Goal: Find specific page/section: Find specific page/section

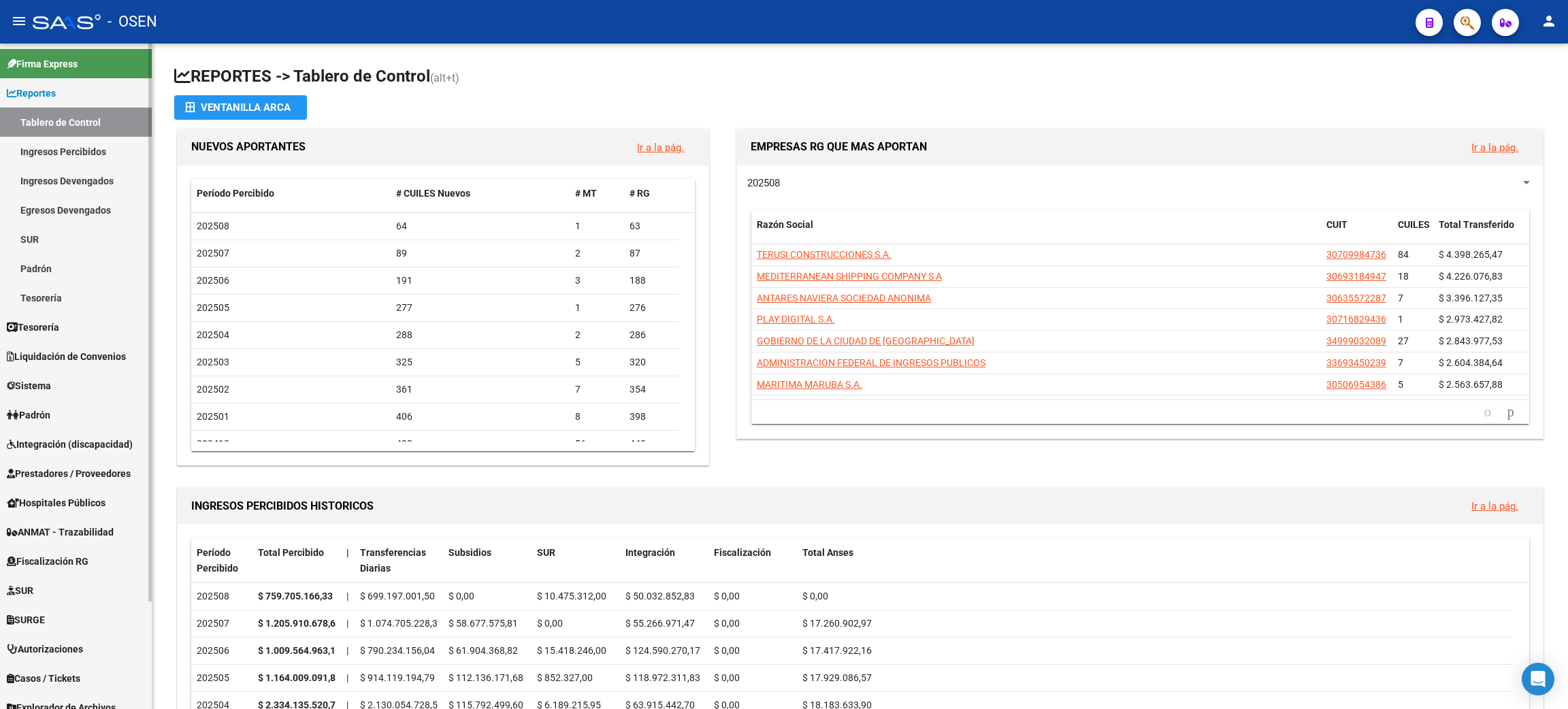
click at [54, 149] on link "Ingresos Percibidos" at bounding box center [76, 151] width 152 height 29
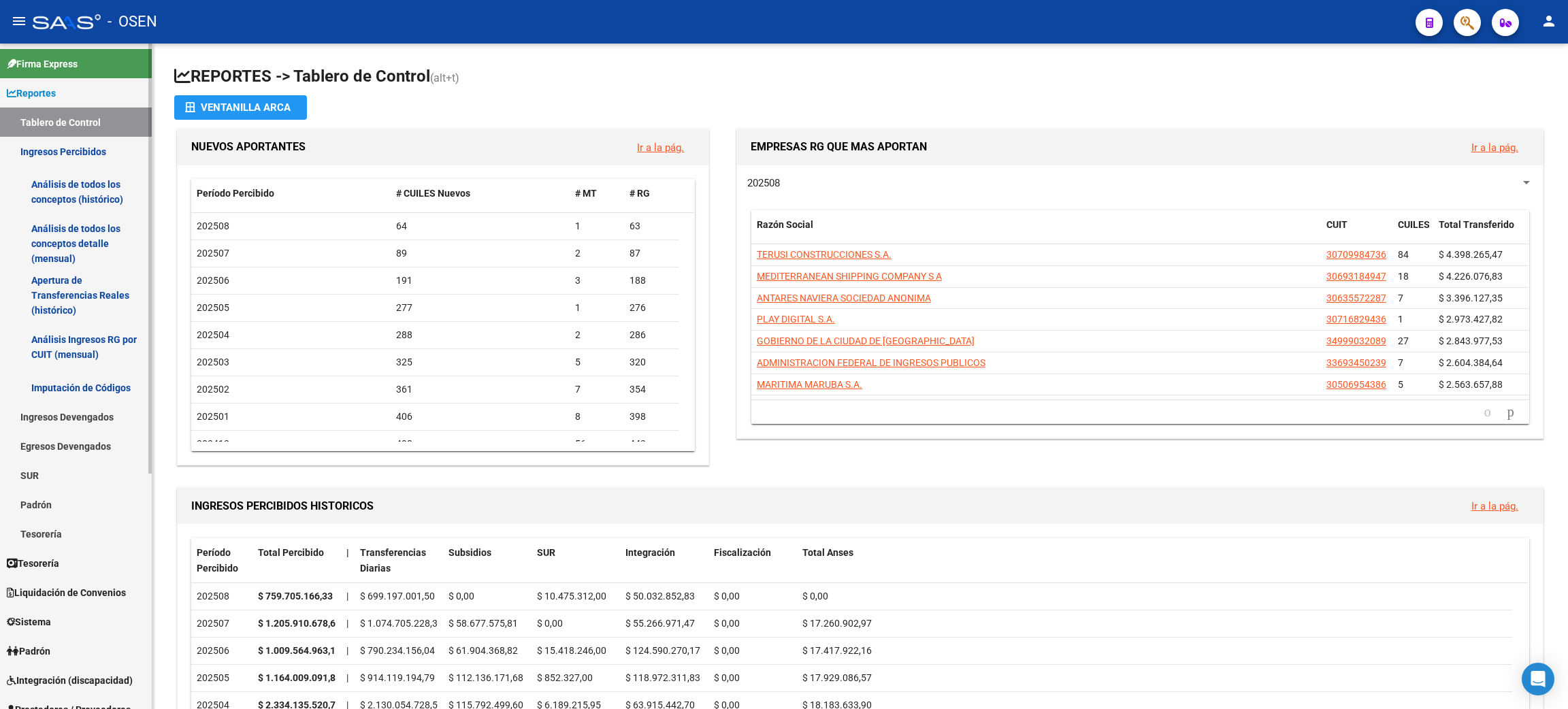
click at [55, 227] on link "Análisis de todos los conceptos detalle (mensual)" at bounding box center [76, 243] width 152 height 52
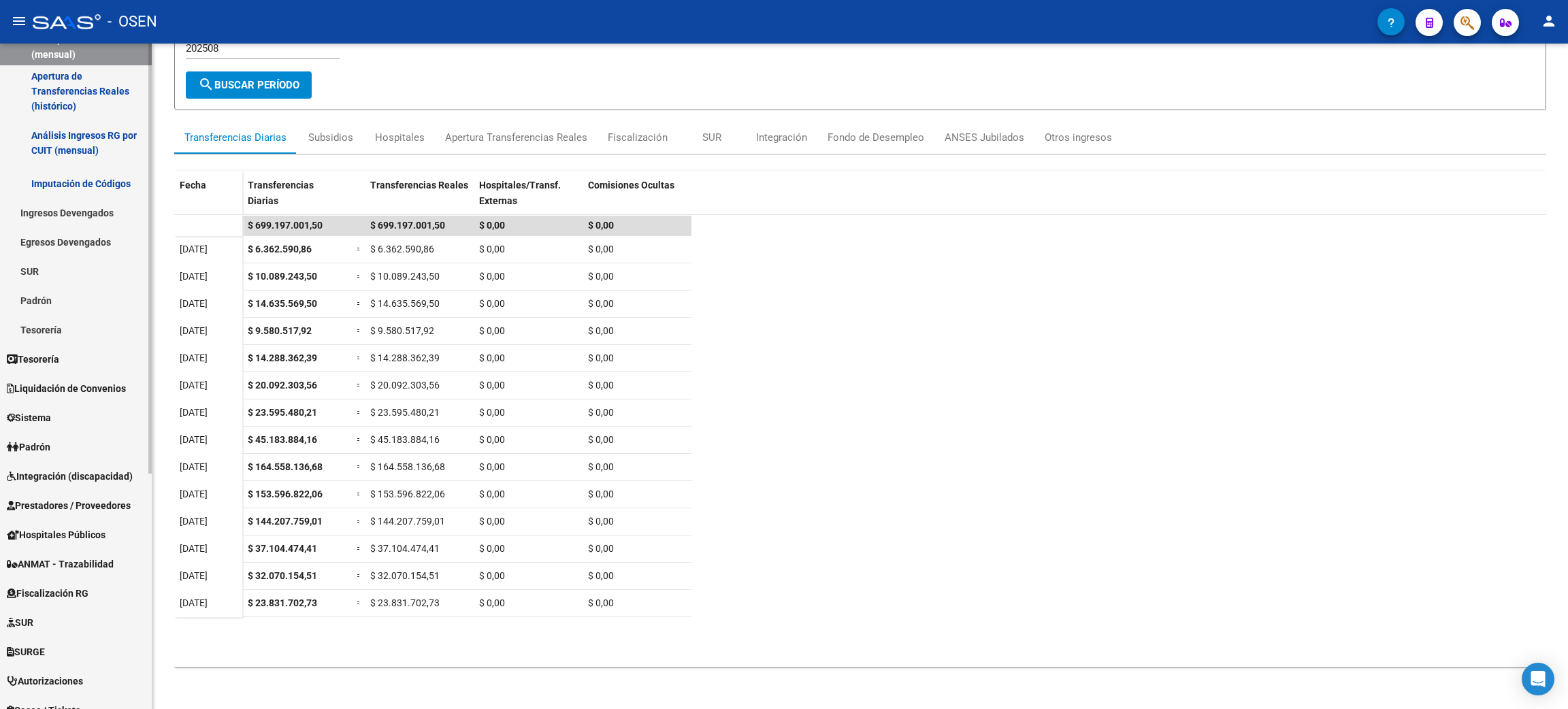
scroll to position [305, 0]
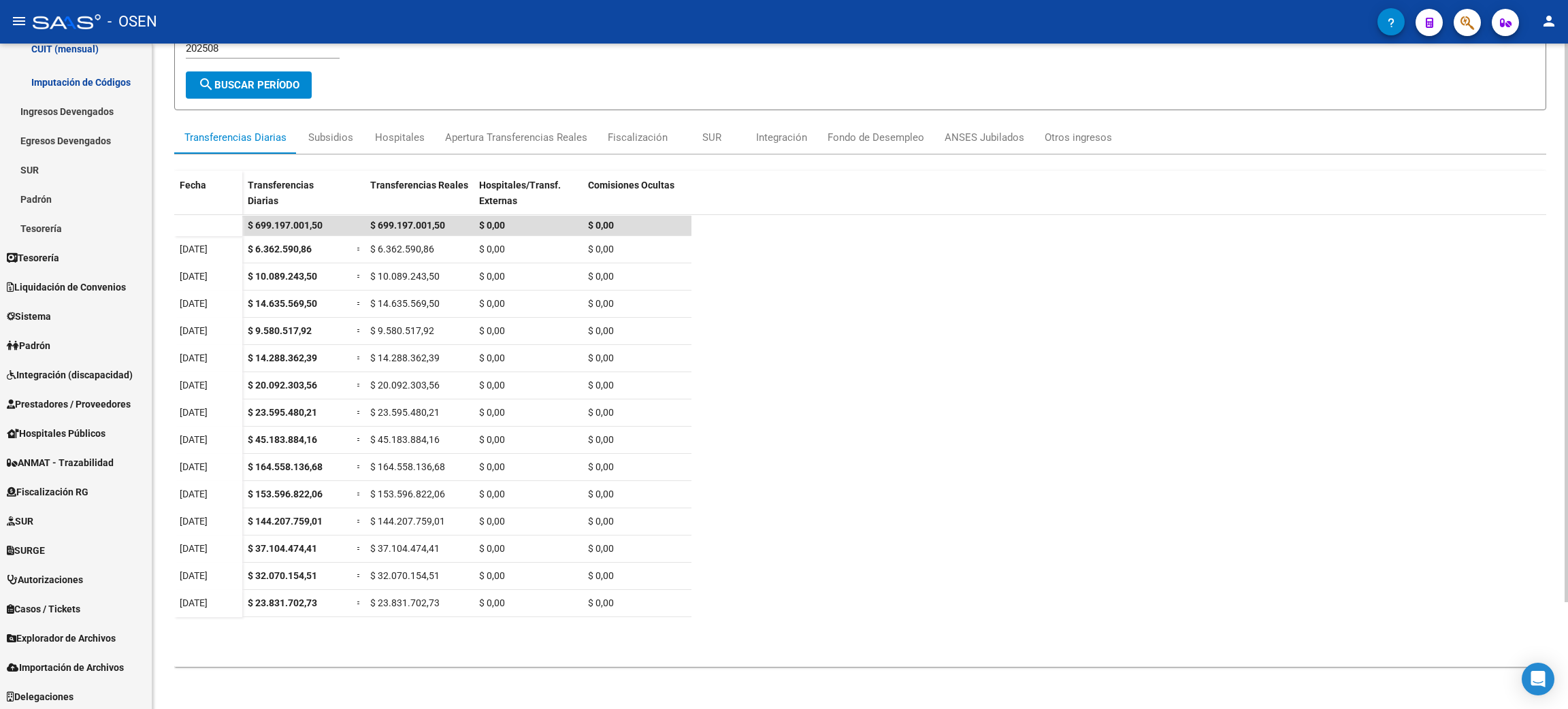
drag, startPoint x: 97, startPoint y: 398, endPoint x: 169, endPoint y: 320, distance: 106.2
click at [97, 398] on span "Prestadores / Proveedores" at bounding box center [68, 404] width 124 height 15
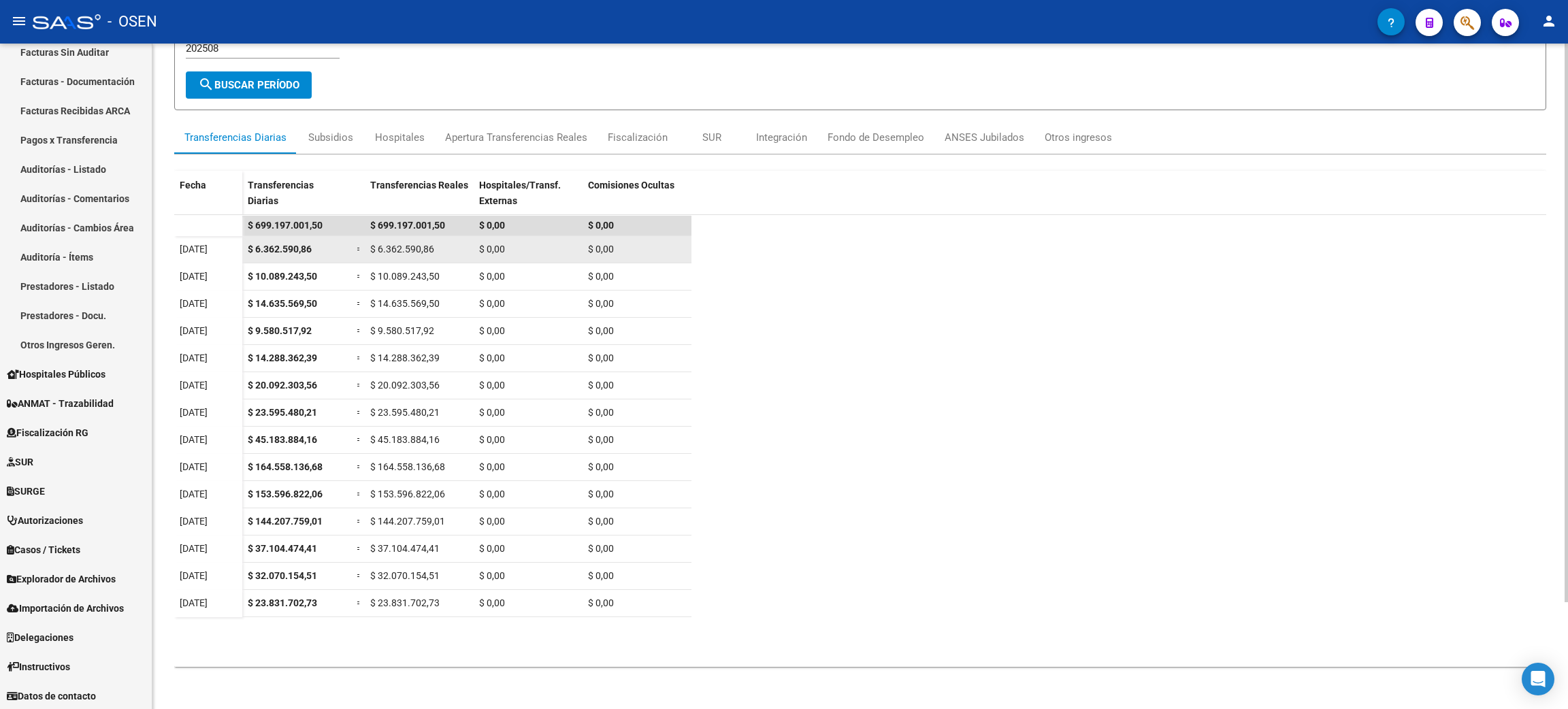
scroll to position [173, 0]
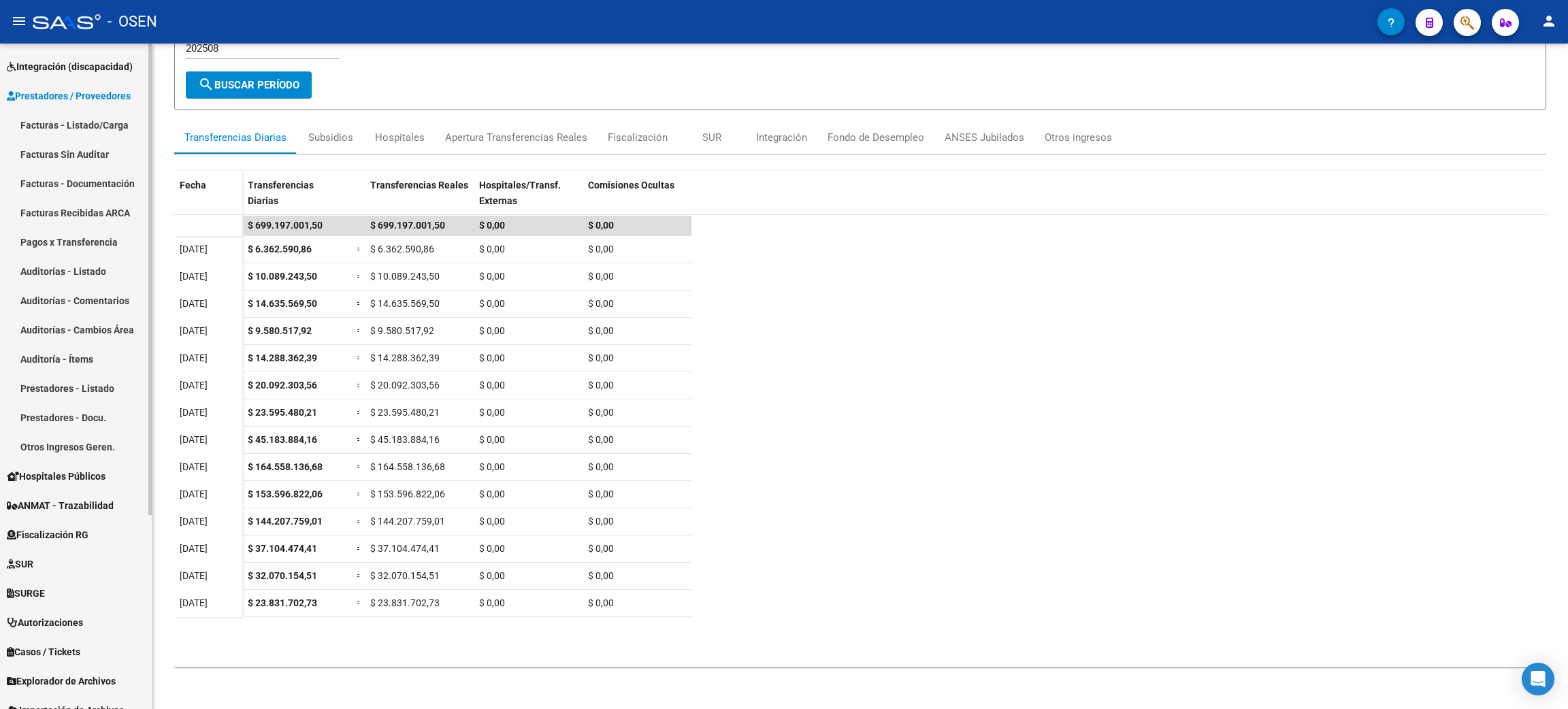
click at [64, 120] on link "Facturas - Listado/Carga" at bounding box center [76, 125] width 152 height 29
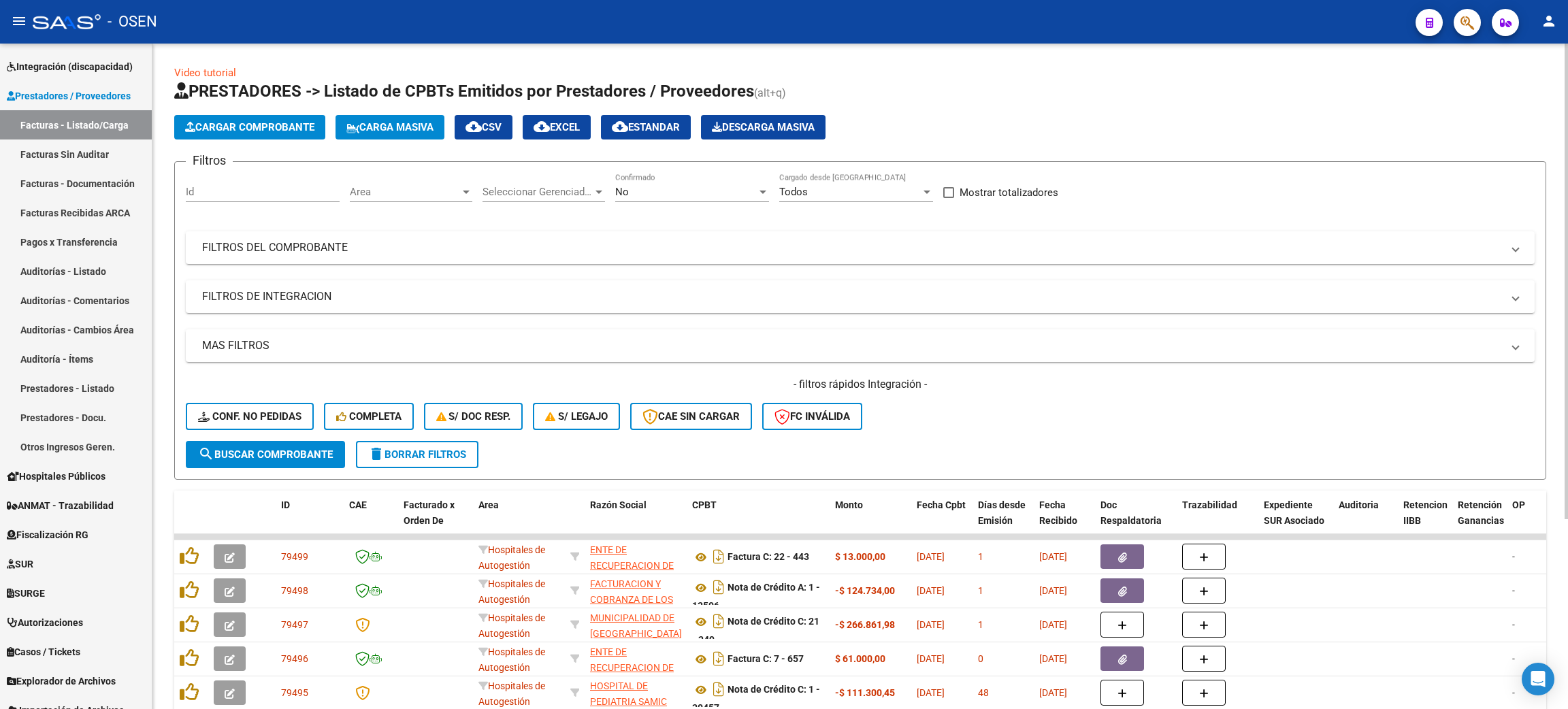
click at [418, 189] on span "Area" at bounding box center [405, 191] width 110 height 12
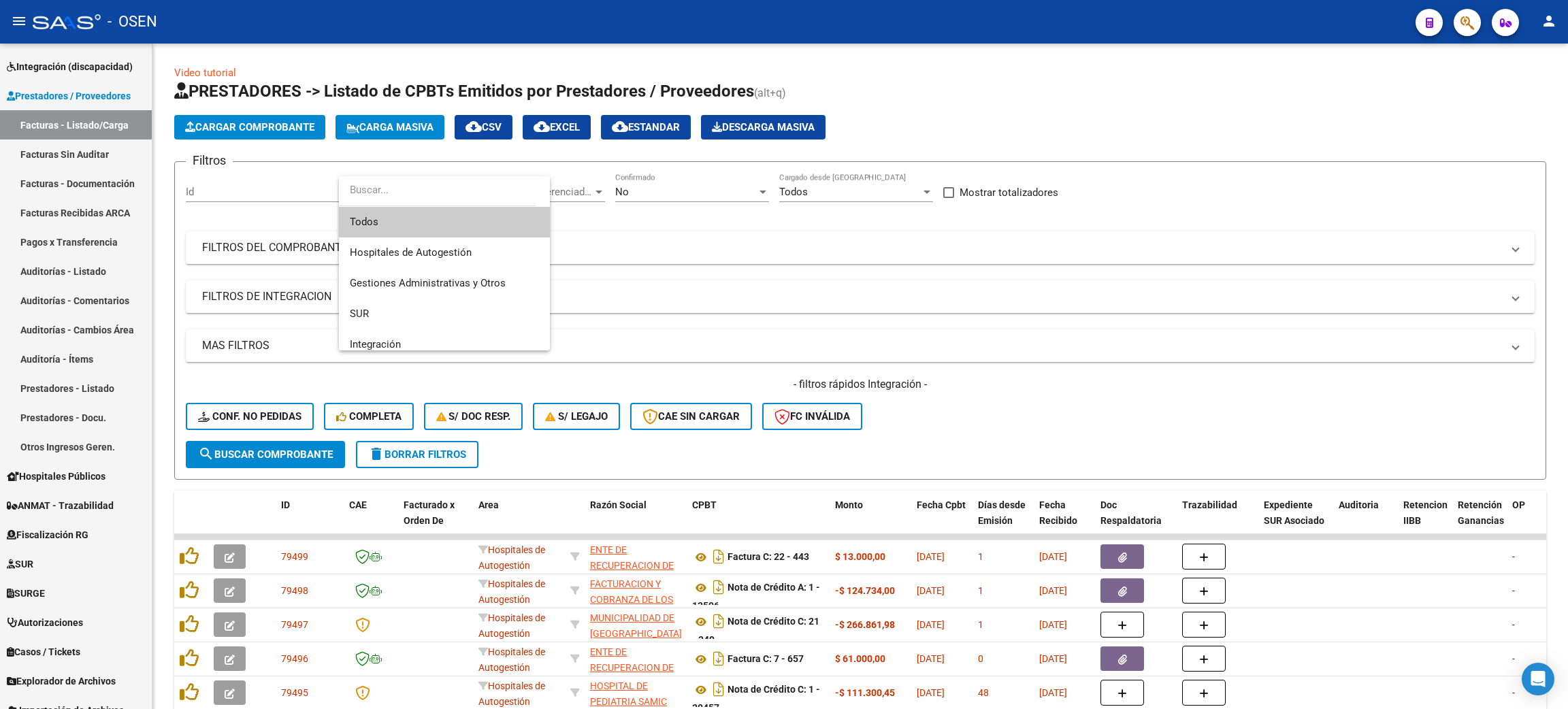
click at [635, 195] on div at bounding box center [784, 354] width 1568 height 709
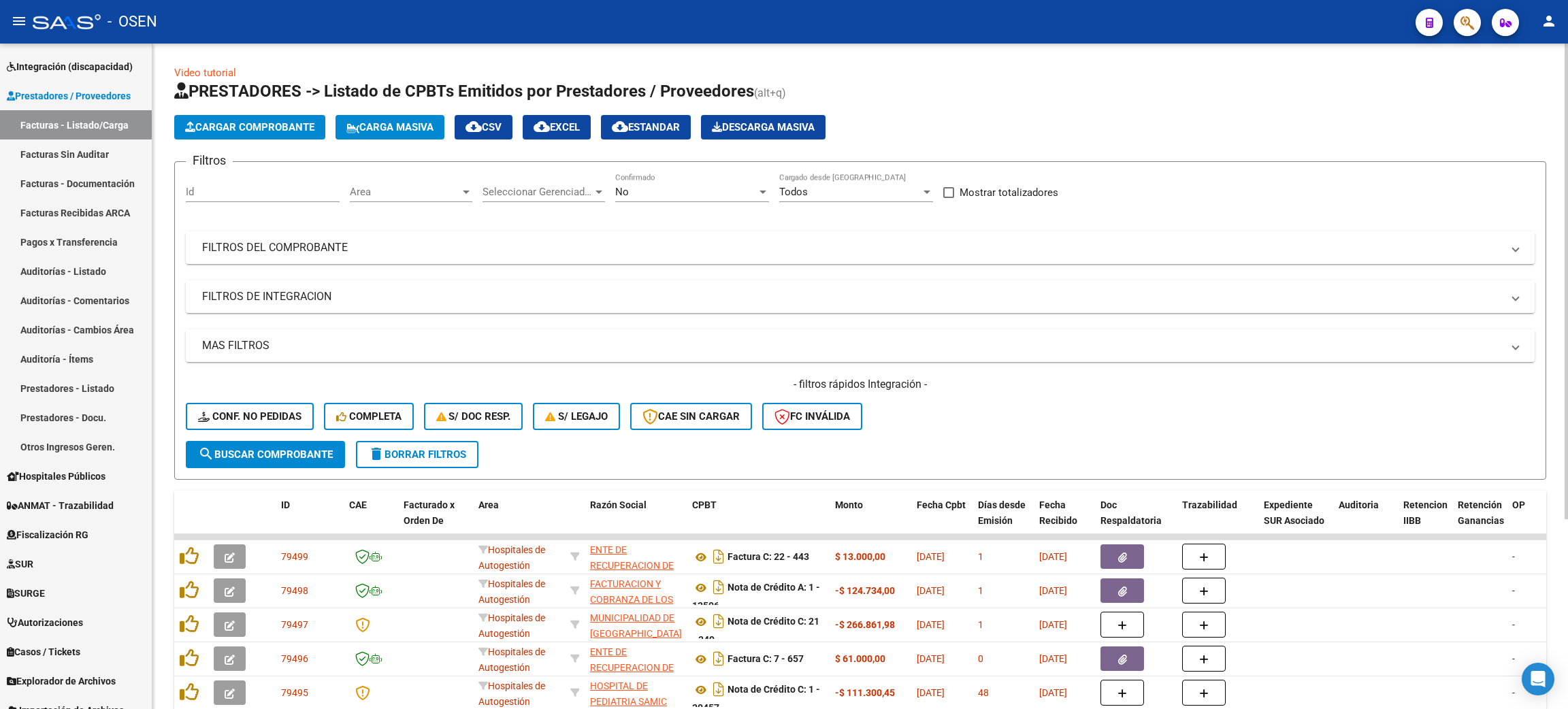
click at [628, 195] on span "No" at bounding box center [621, 191] width 14 height 12
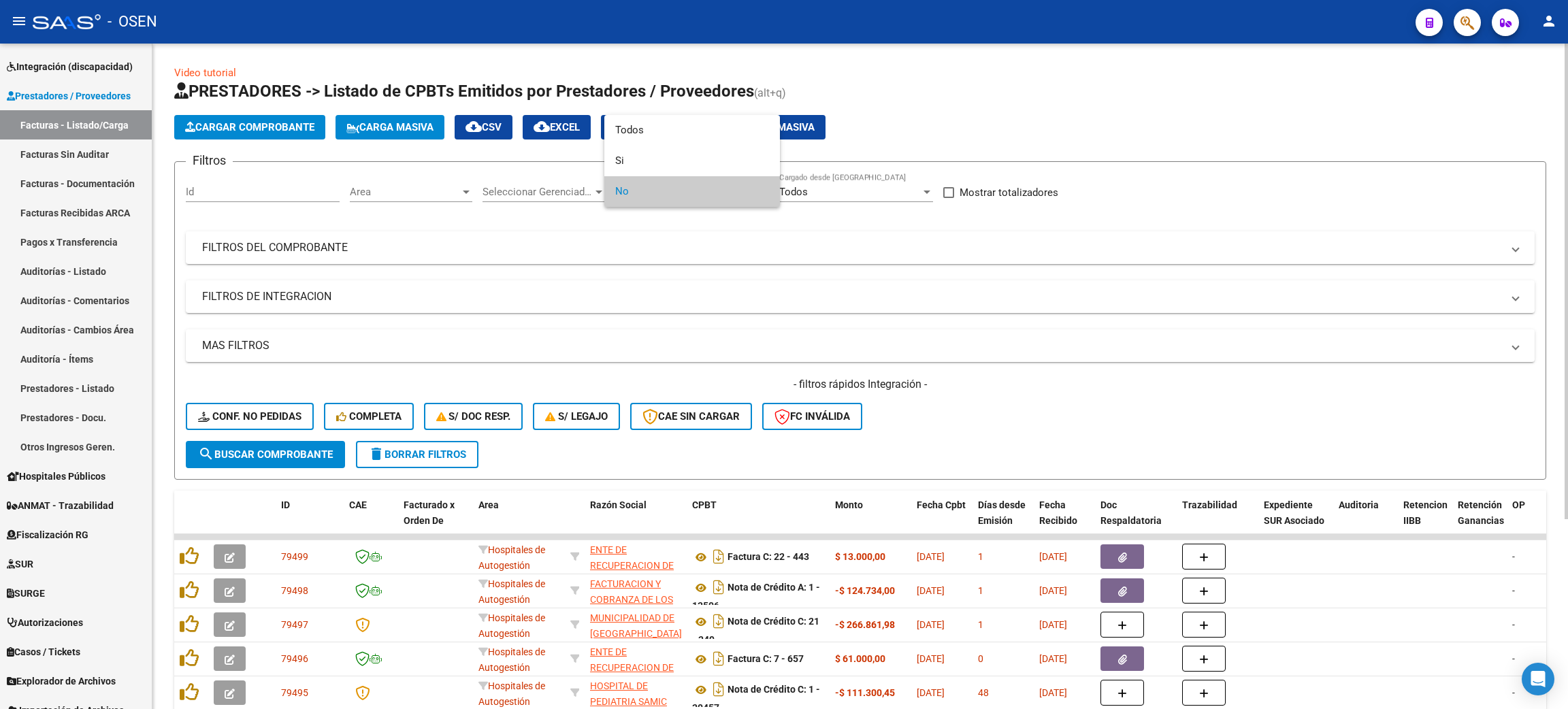
click at [472, 281] on div at bounding box center [784, 354] width 1568 height 709
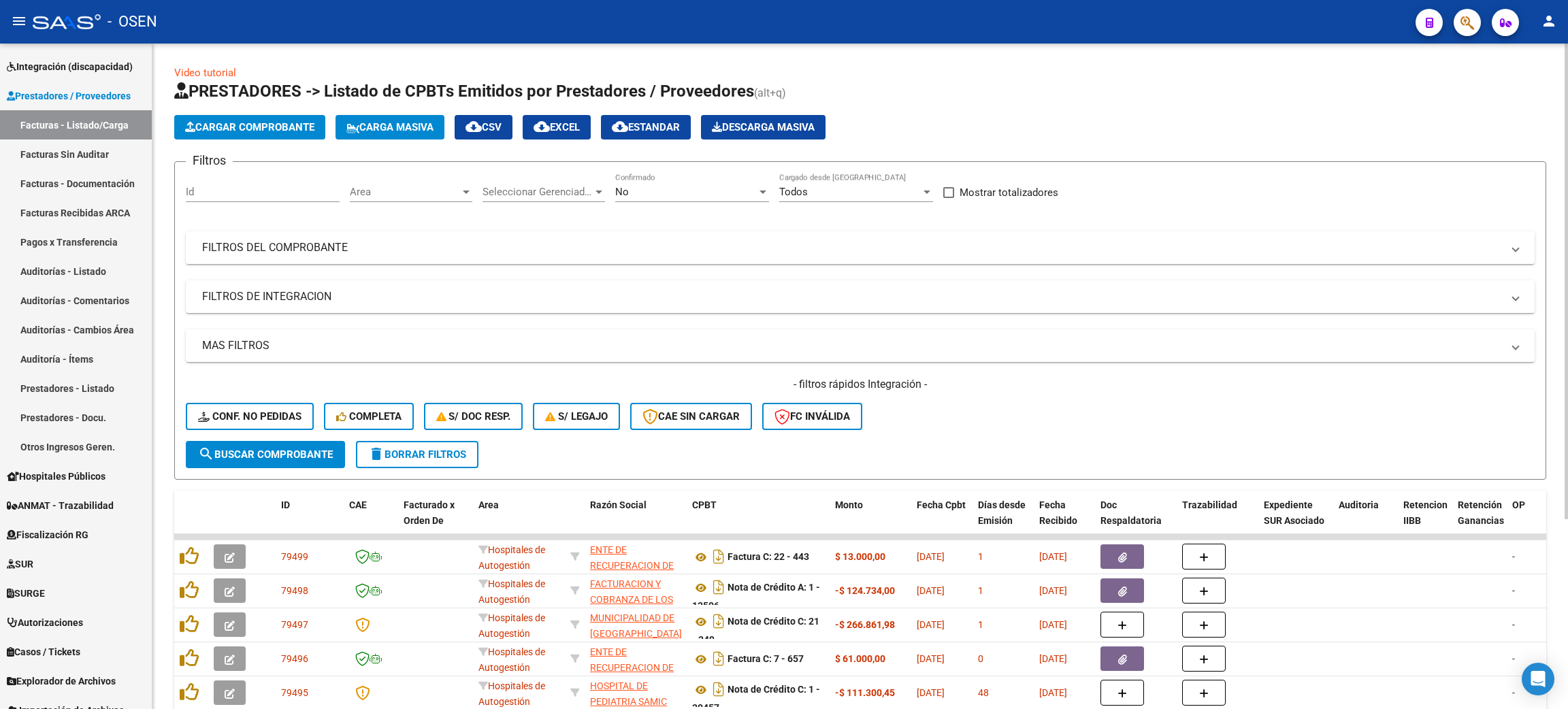
click at [492, 257] on mat-expansion-panel-header "FILTROS DEL COMPROBANTE" at bounding box center [859, 248] width 1349 height 33
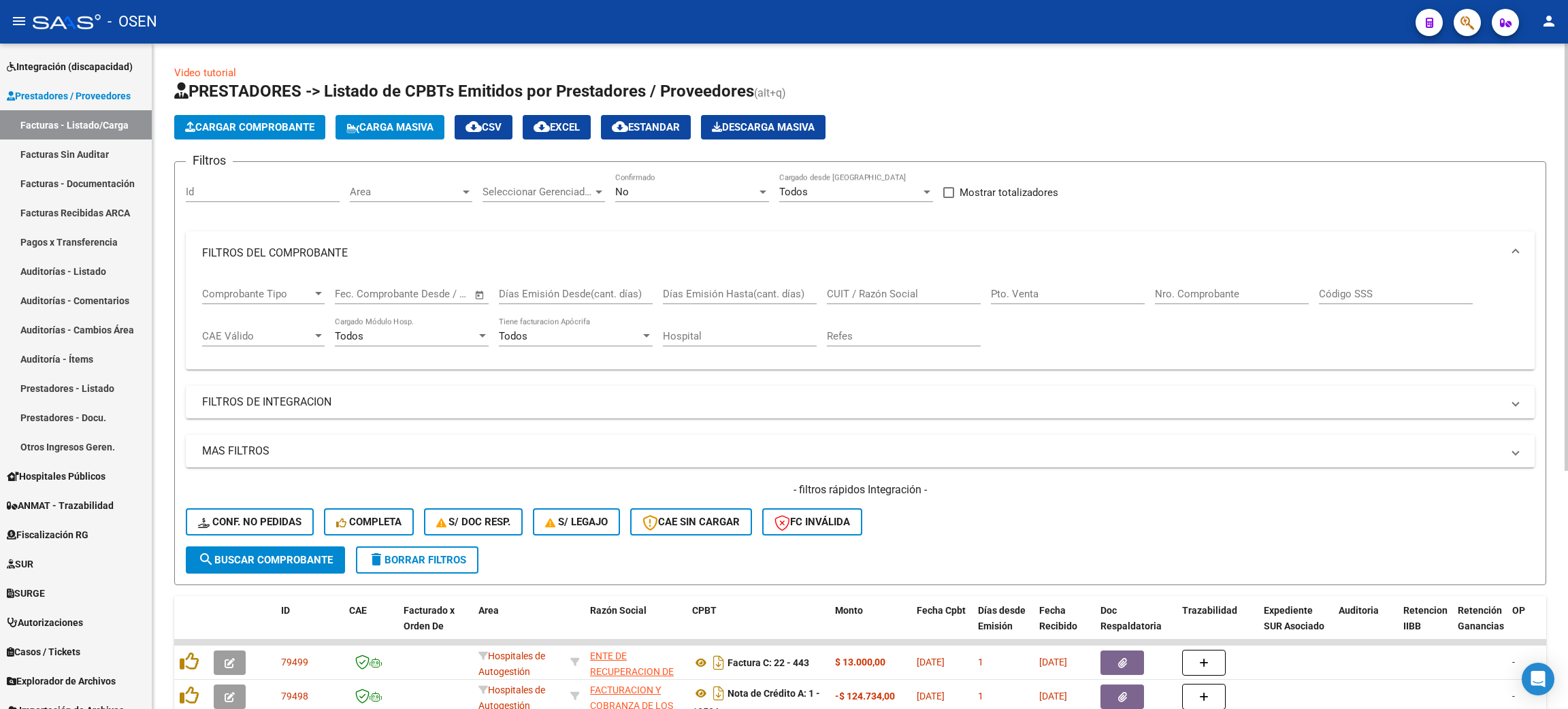
click at [889, 293] on input "CUIT / Razón Social" at bounding box center [903, 293] width 154 height 12
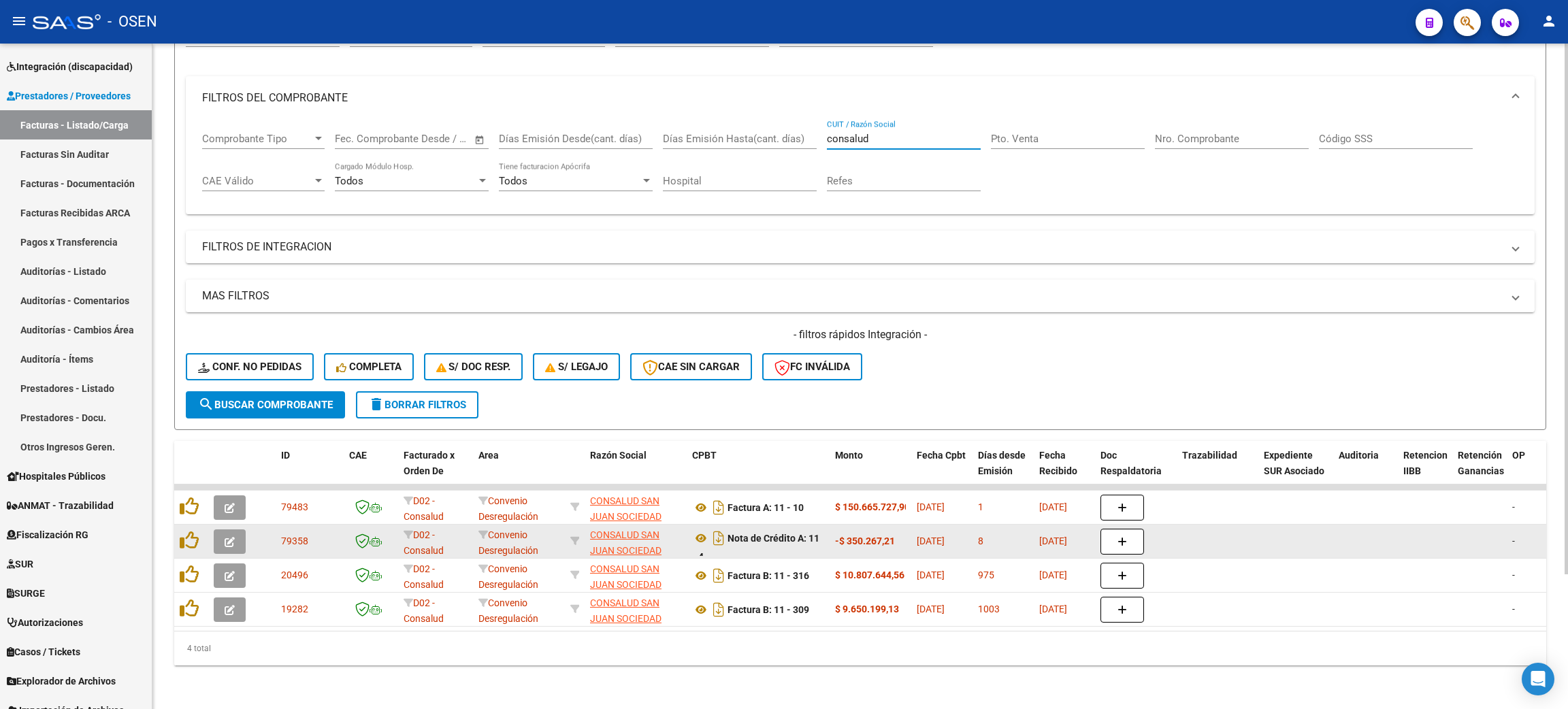
scroll to position [168, 0]
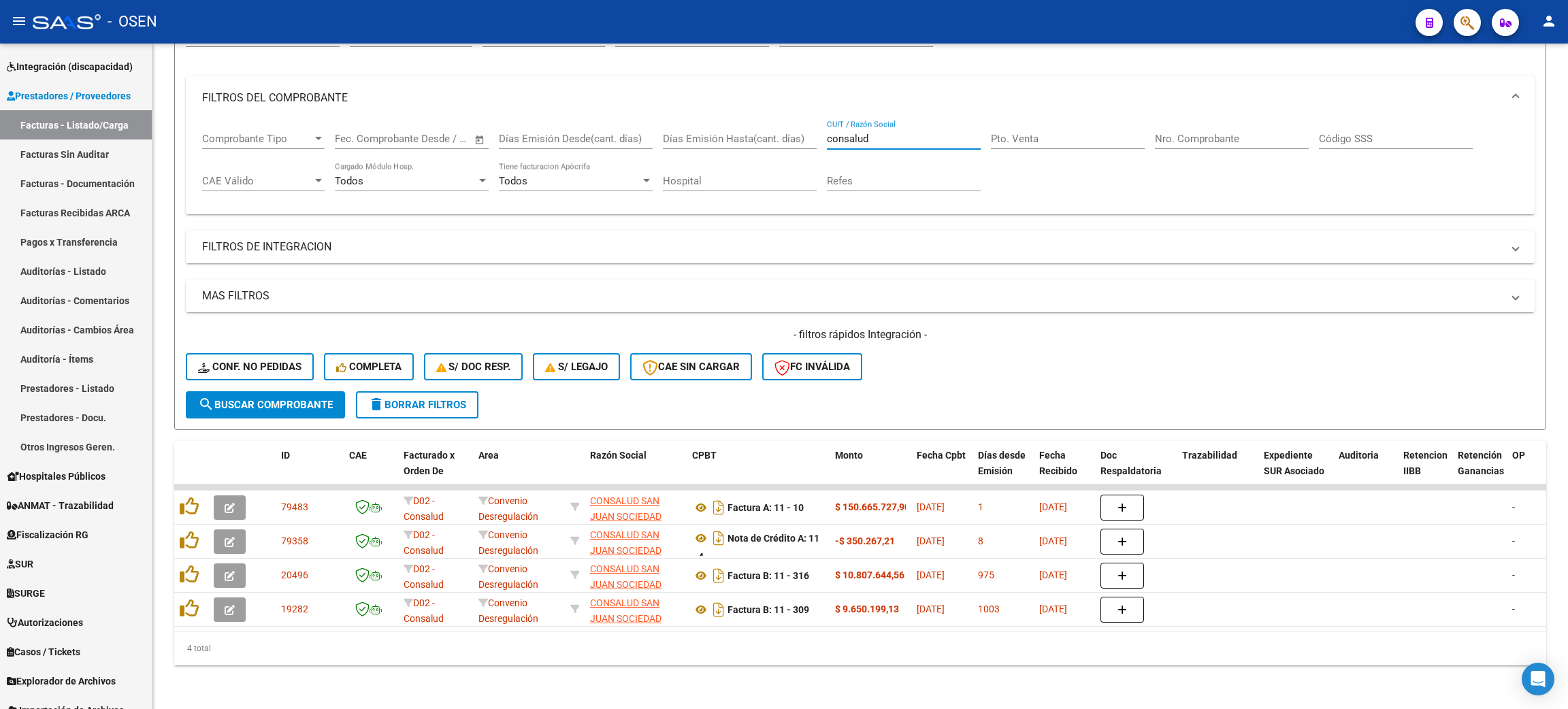
type input "consalud"
click at [424, 398] on span "delete Borrar Filtros" at bounding box center [417, 404] width 98 height 12
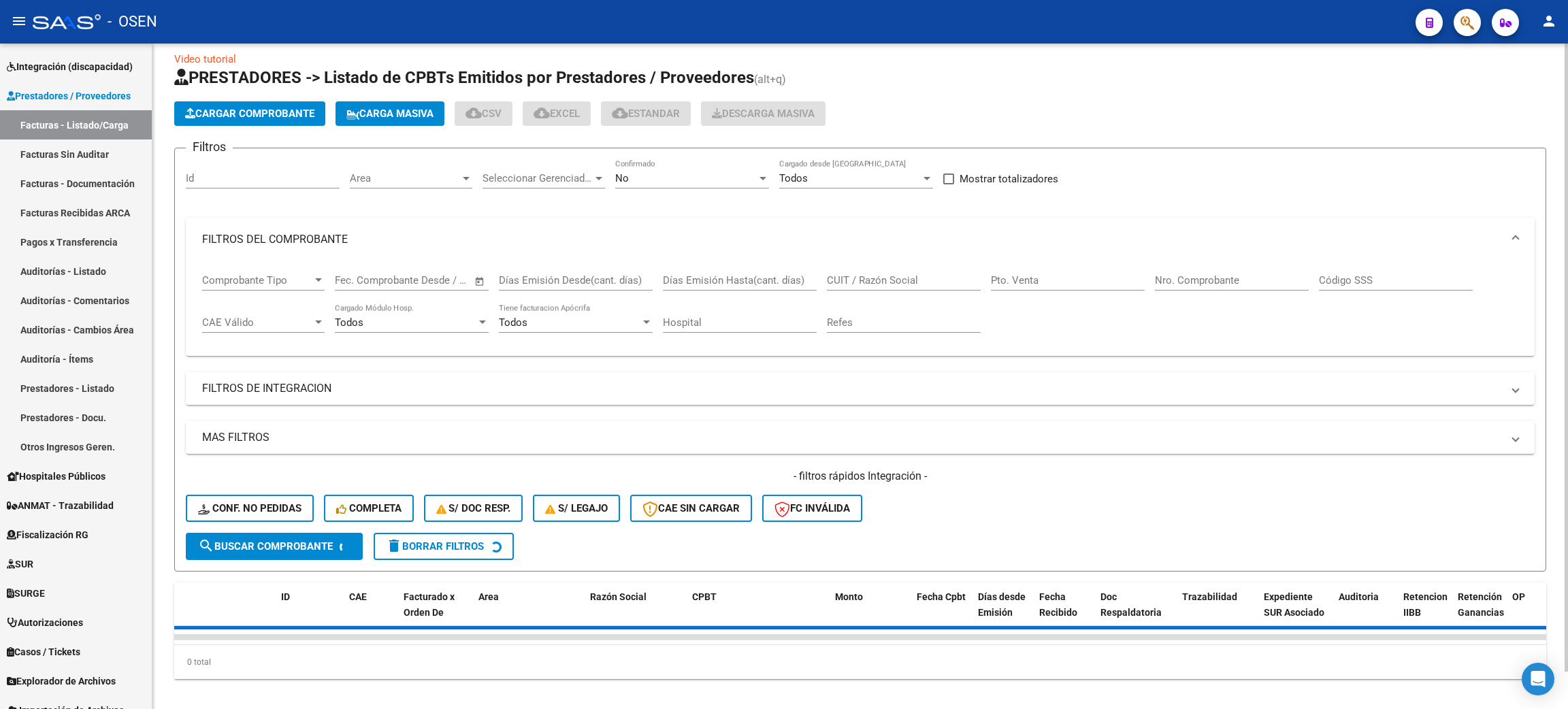
scroll to position [0, 0]
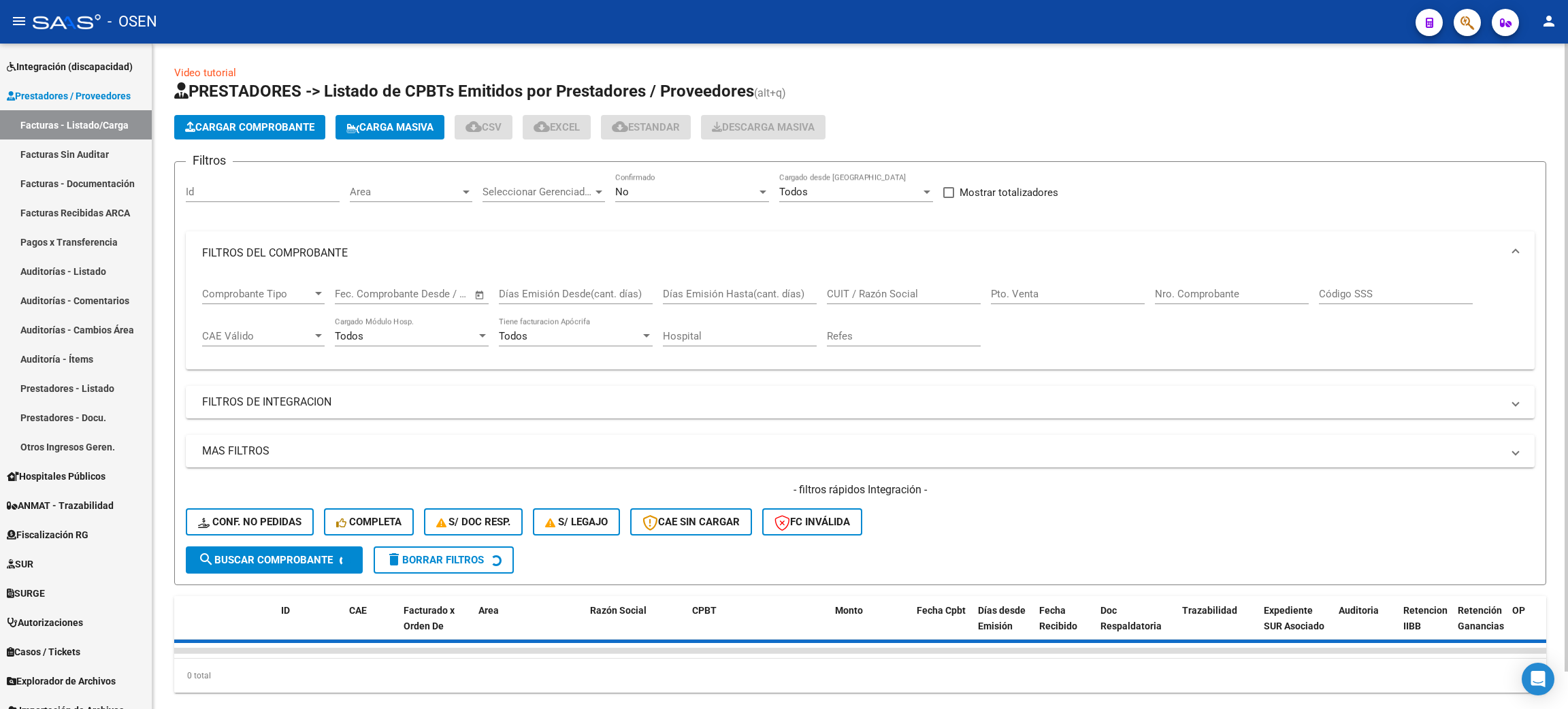
click at [422, 193] on span "Area" at bounding box center [405, 191] width 110 height 12
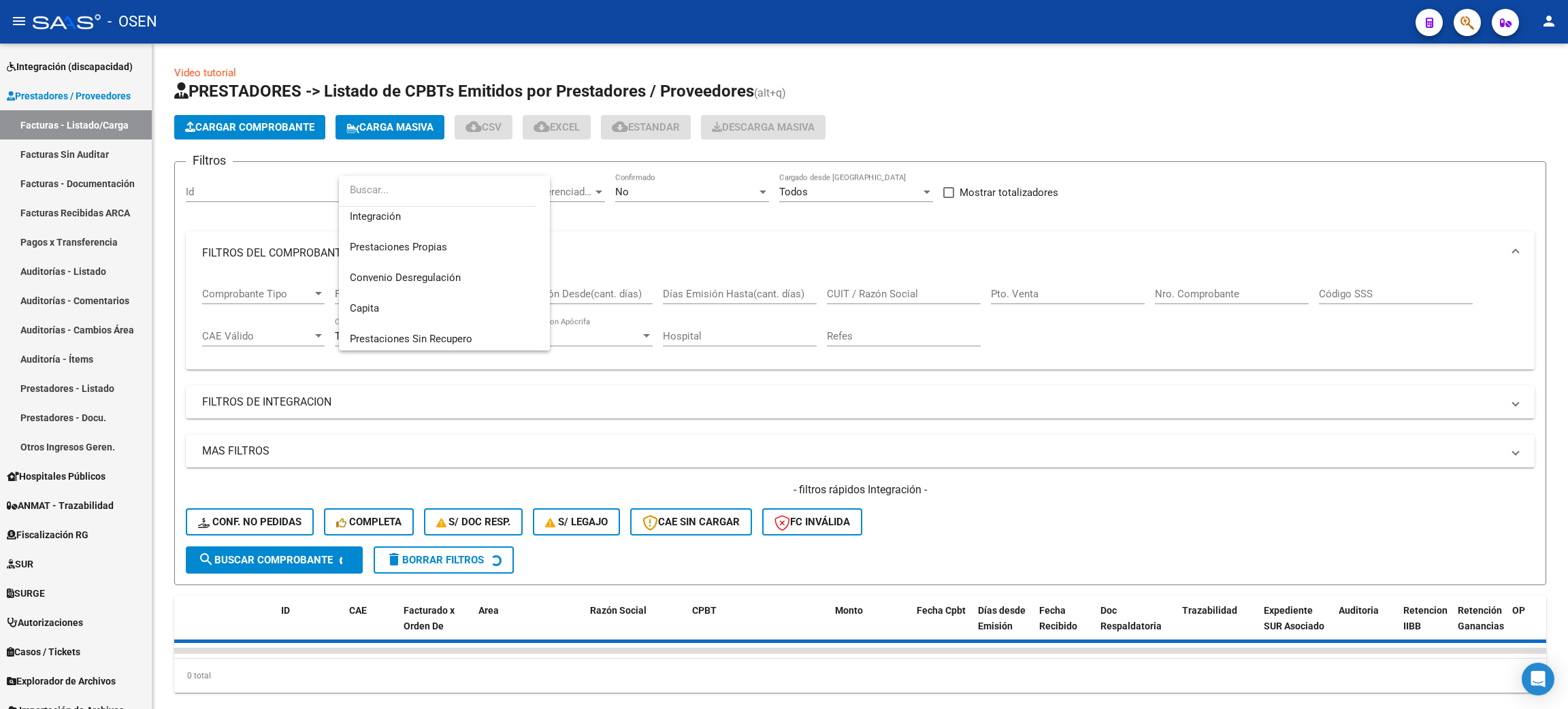
scroll to position [133, 0]
click at [458, 184] on input "dropdown search" at bounding box center [437, 190] width 197 height 31
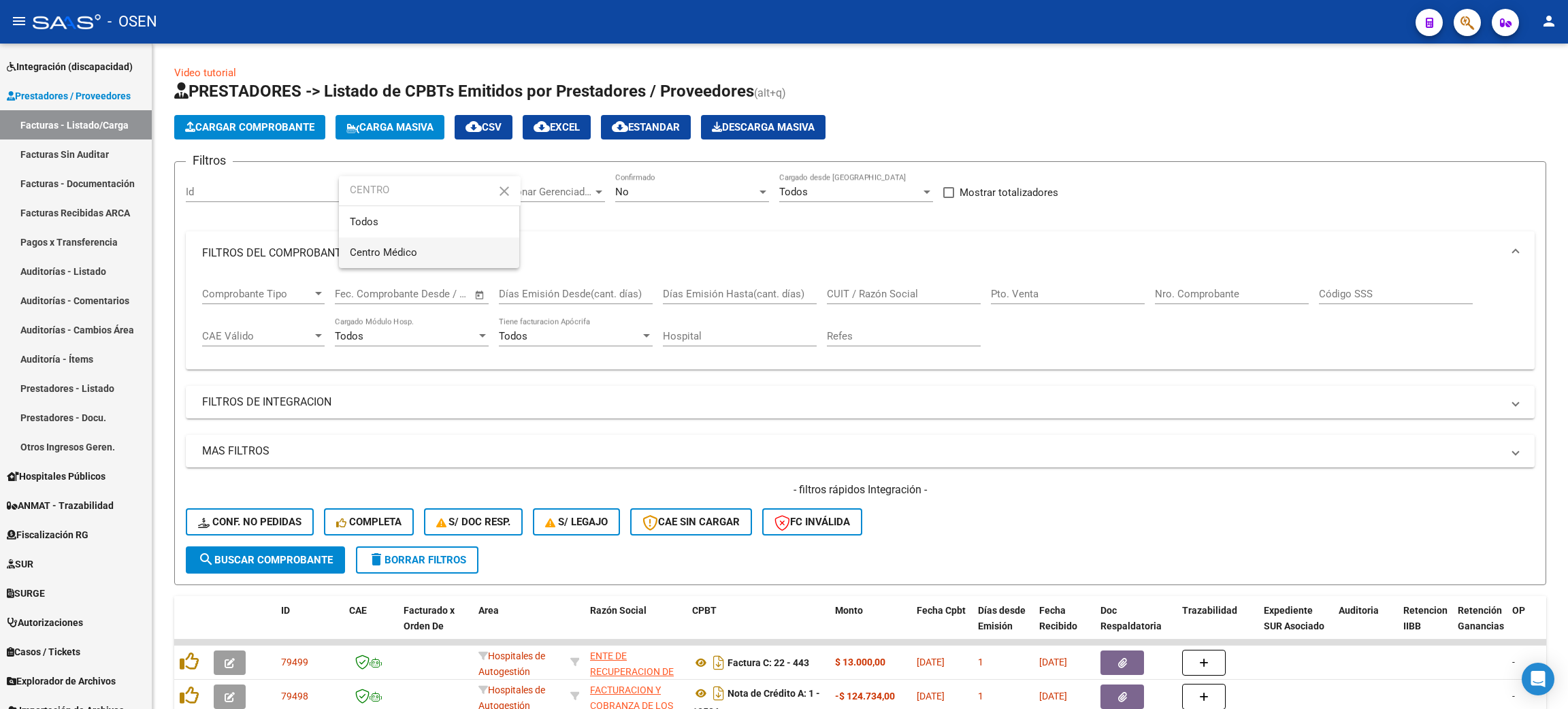
type input "CENTRO"
click at [452, 251] on span "Centro Médico" at bounding box center [429, 252] width 158 height 31
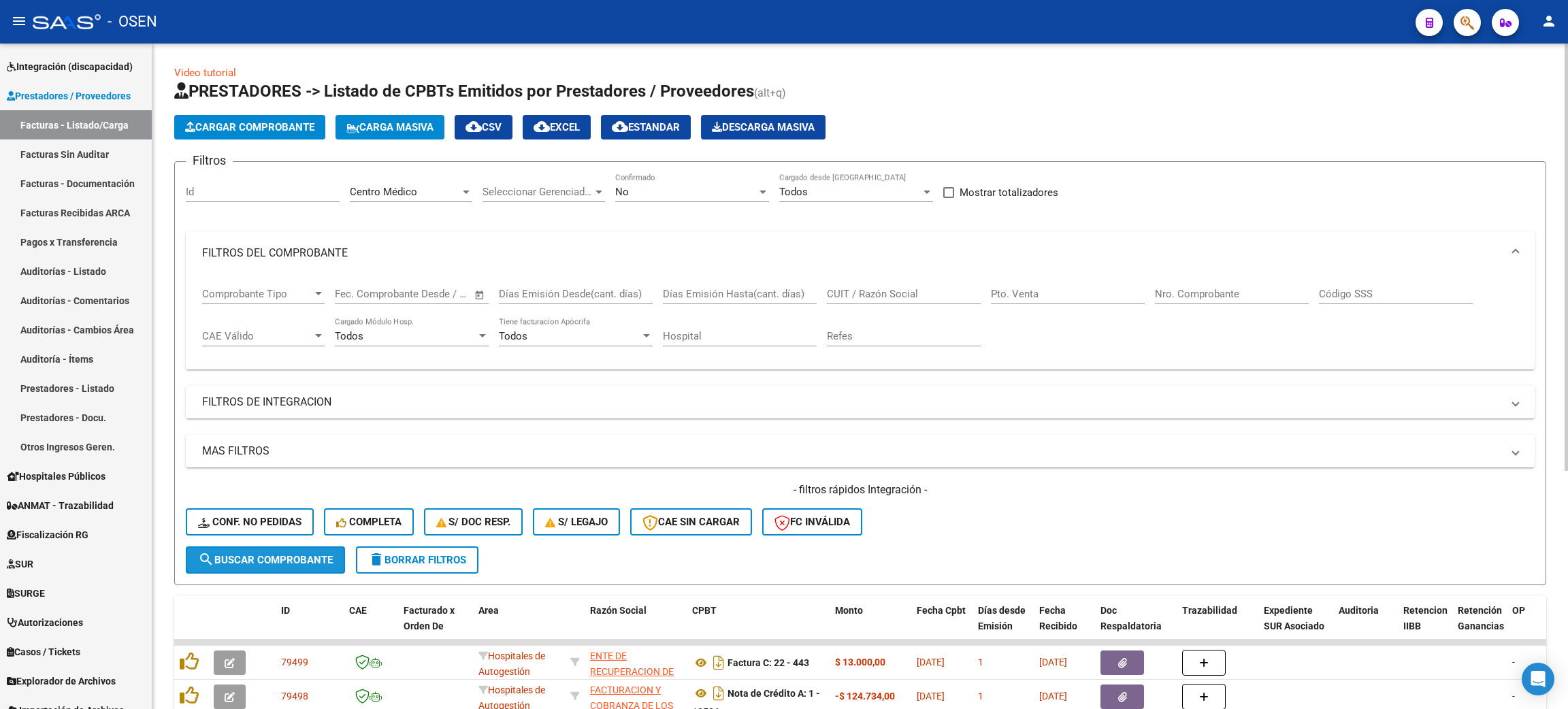
click at [278, 554] on span "search Buscar Comprobante" at bounding box center [265, 560] width 134 height 12
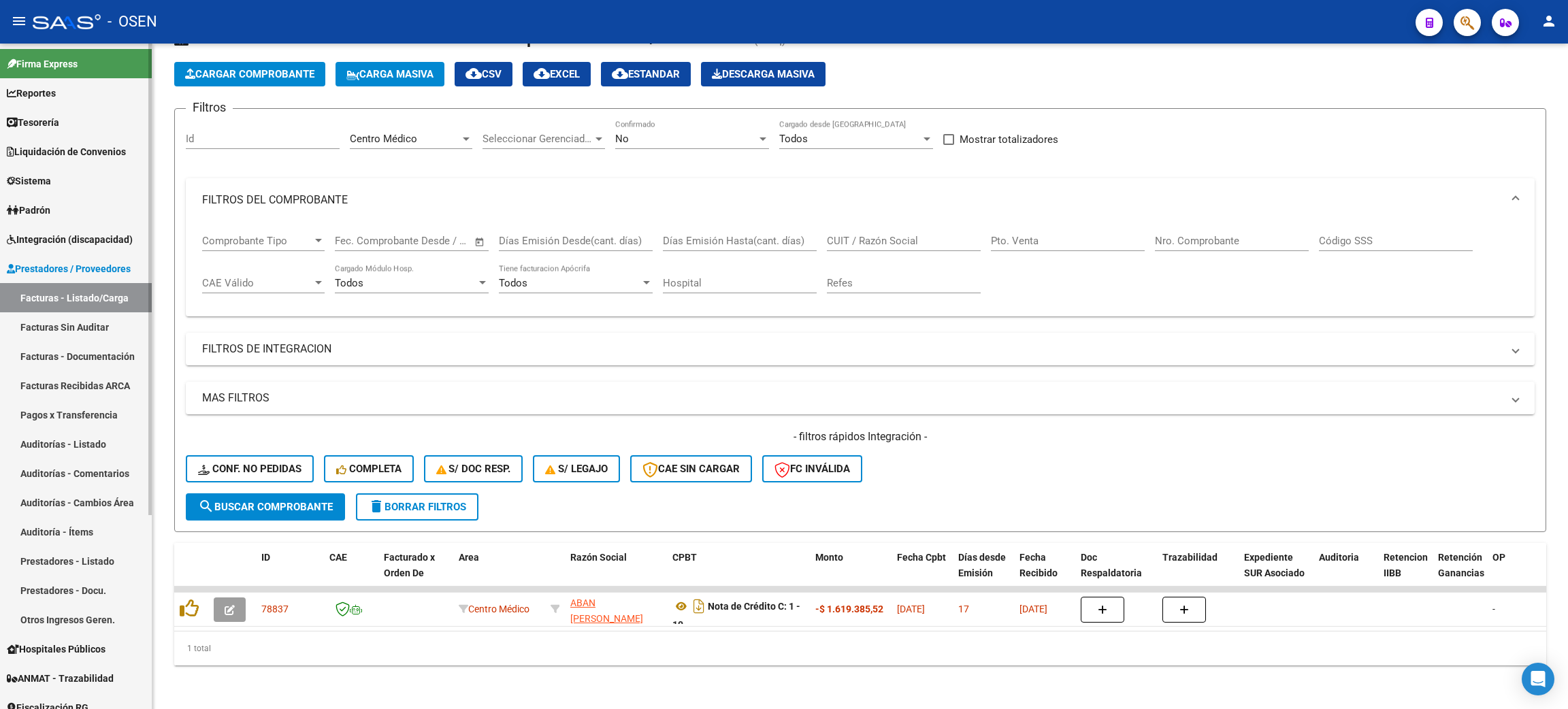
click at [56, 128] on span "Tesorería" at bounding box center [33, 122] width 53 height 15
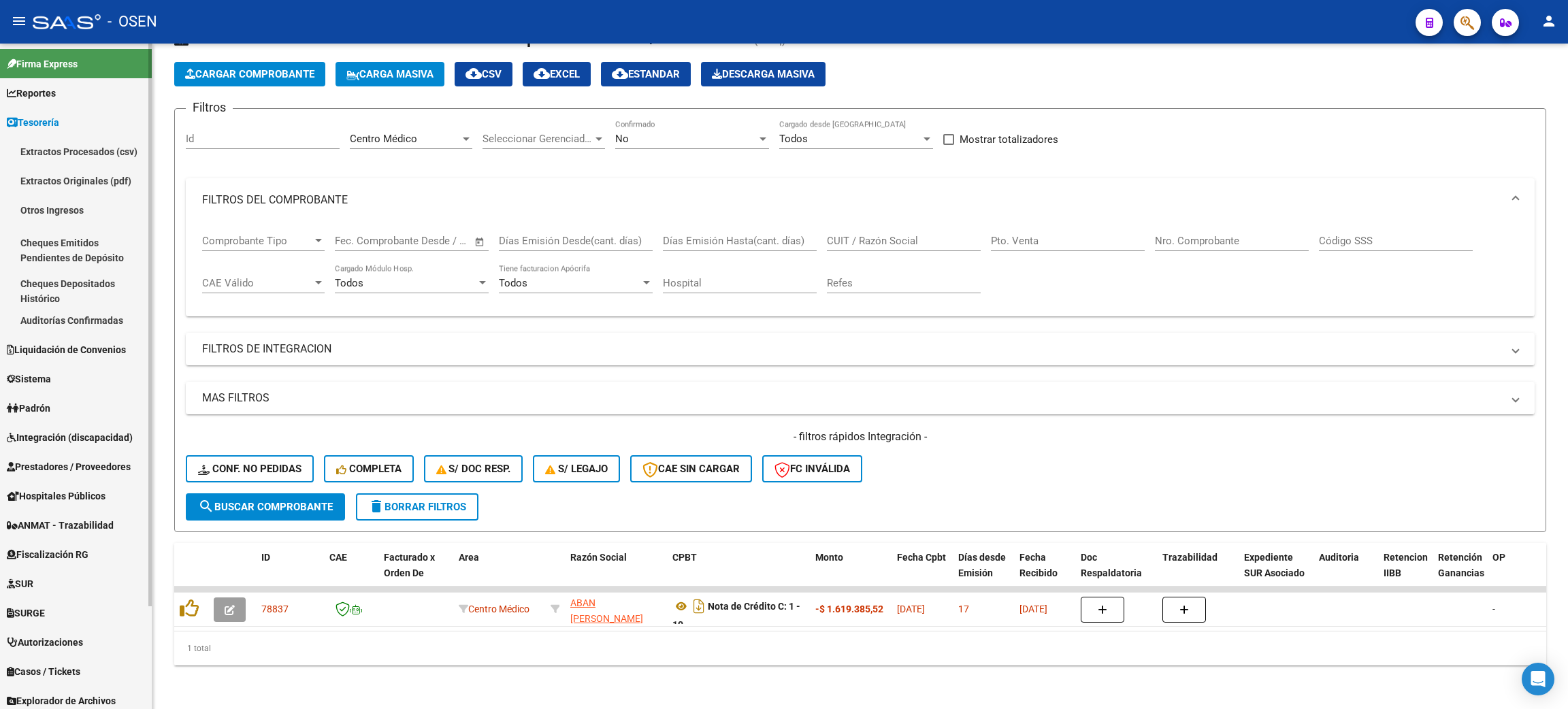
click at [62, 320] on link "Auditorías Confirmadas" at bounding box center [76, 320] width 152 height 29
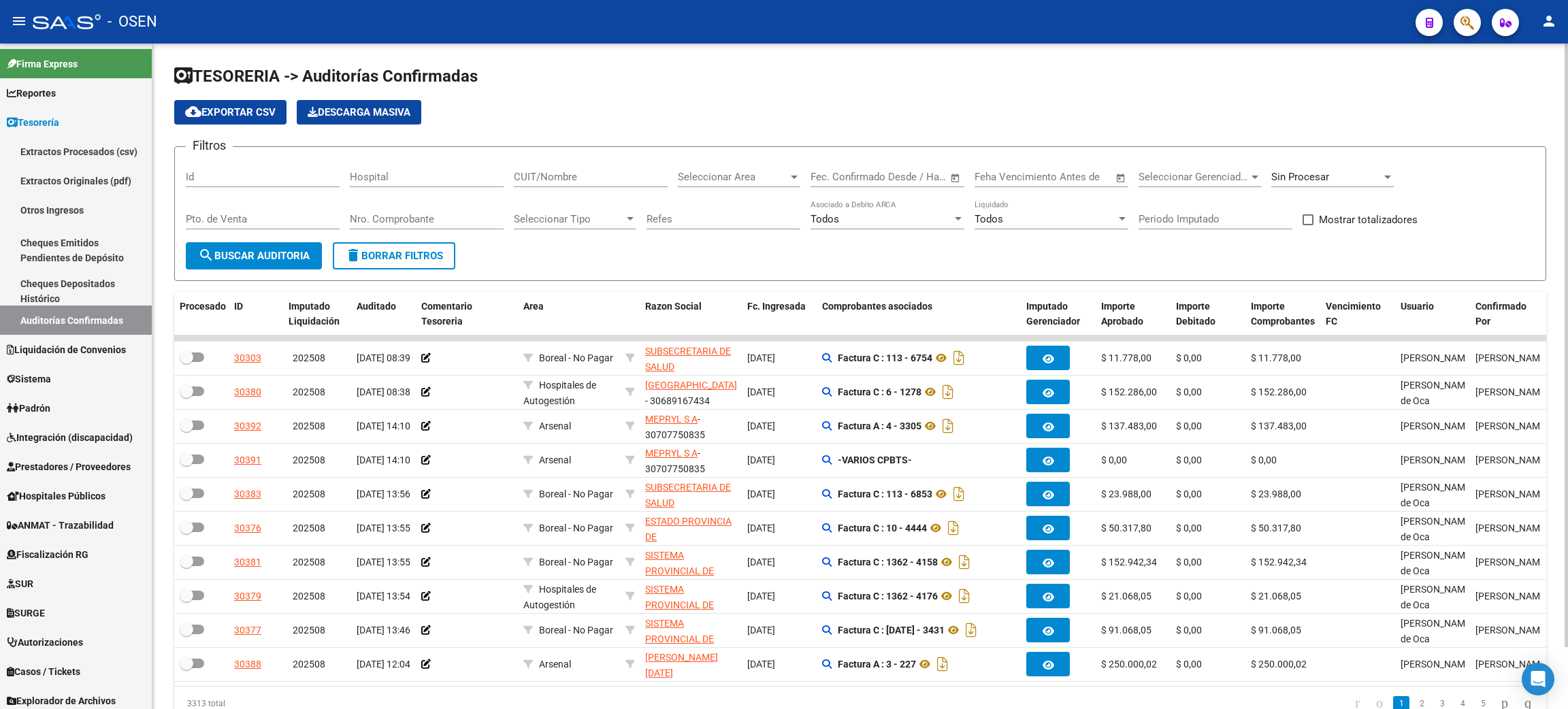
click at [742, 175] on span "Seleccionar Area" at bounding box center [733, 177] width 110 height 12
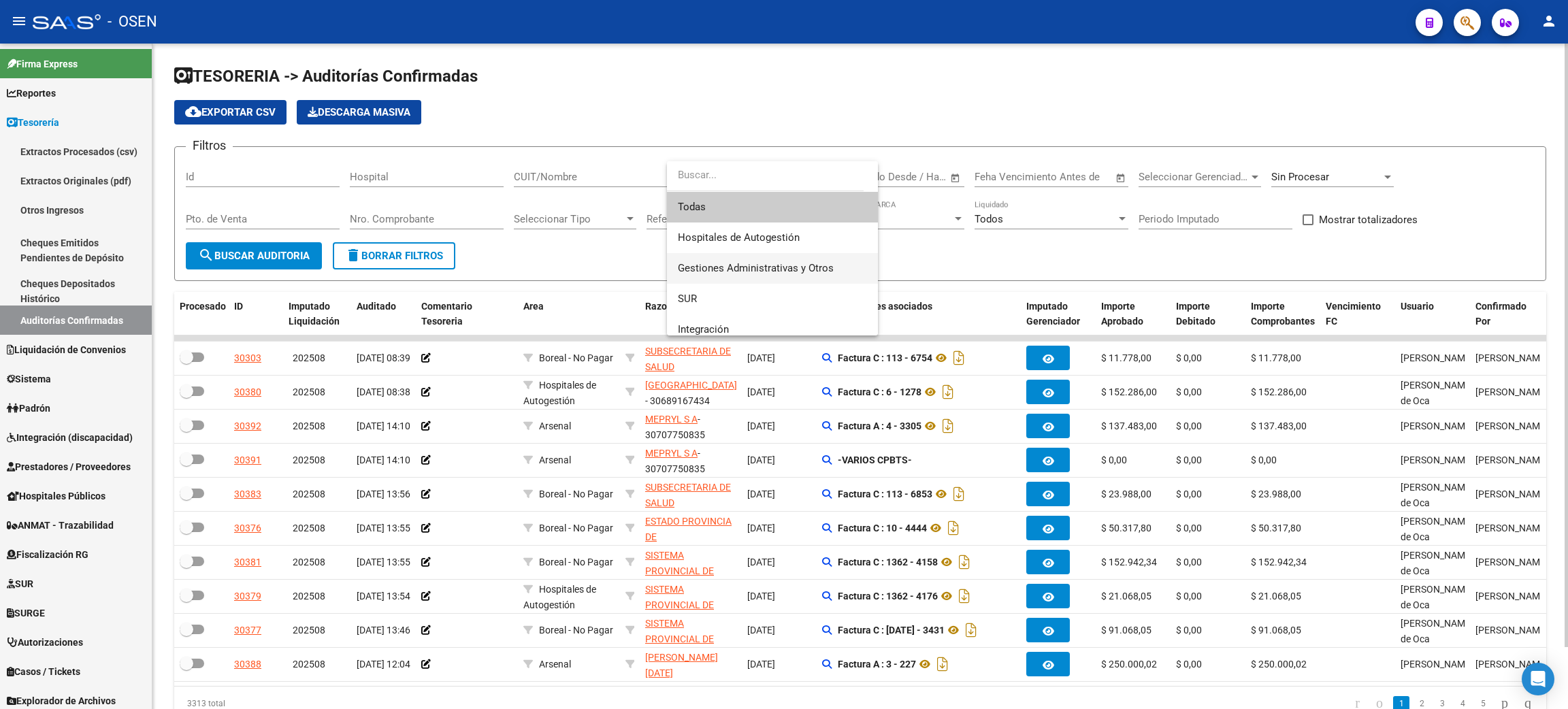
click at [767, 272] on span "Gestiones Administrativas y Otros" at bounding box center [756, 268] width 156 height 12
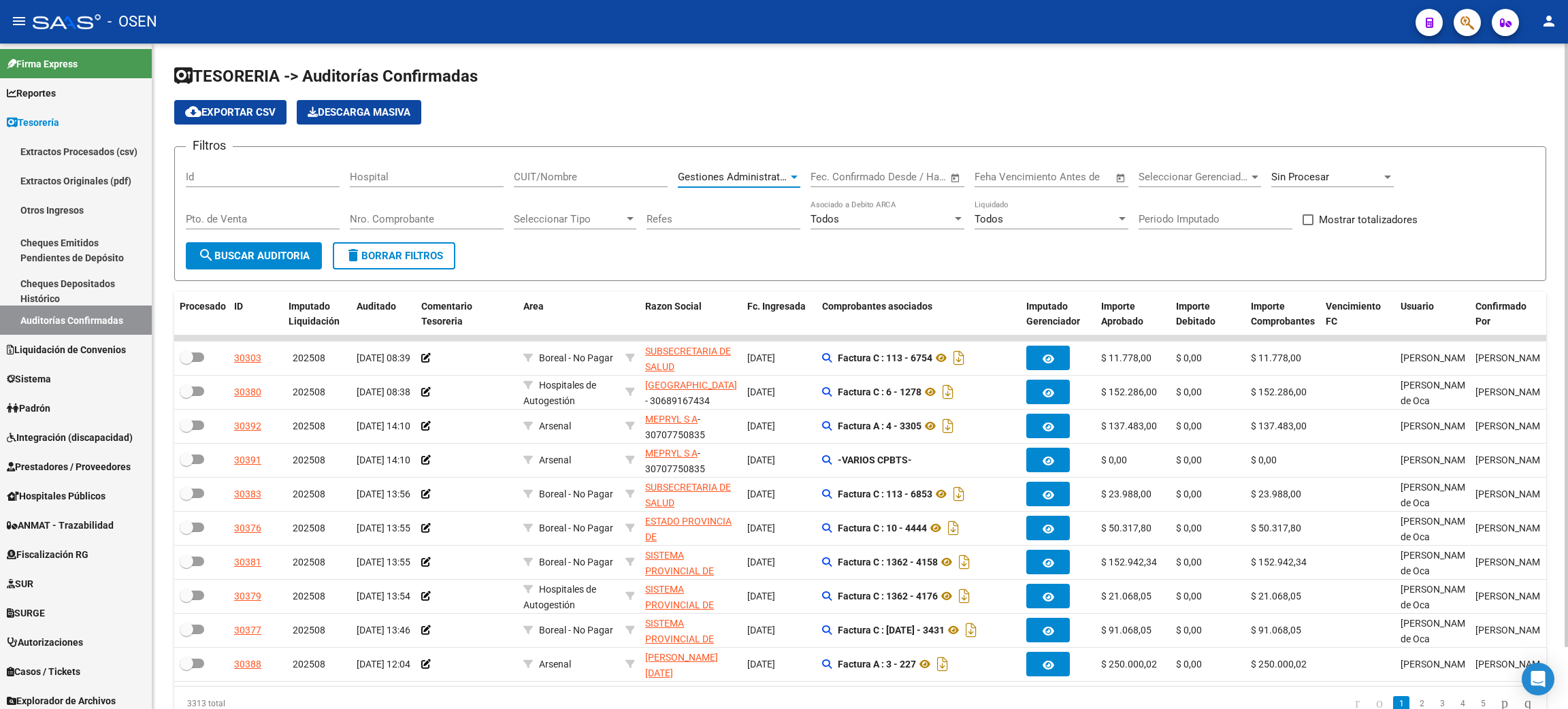
click at [287, 259] on span "search Buscar Auditoria" at bounding box center [254, 256] width 112 height 12
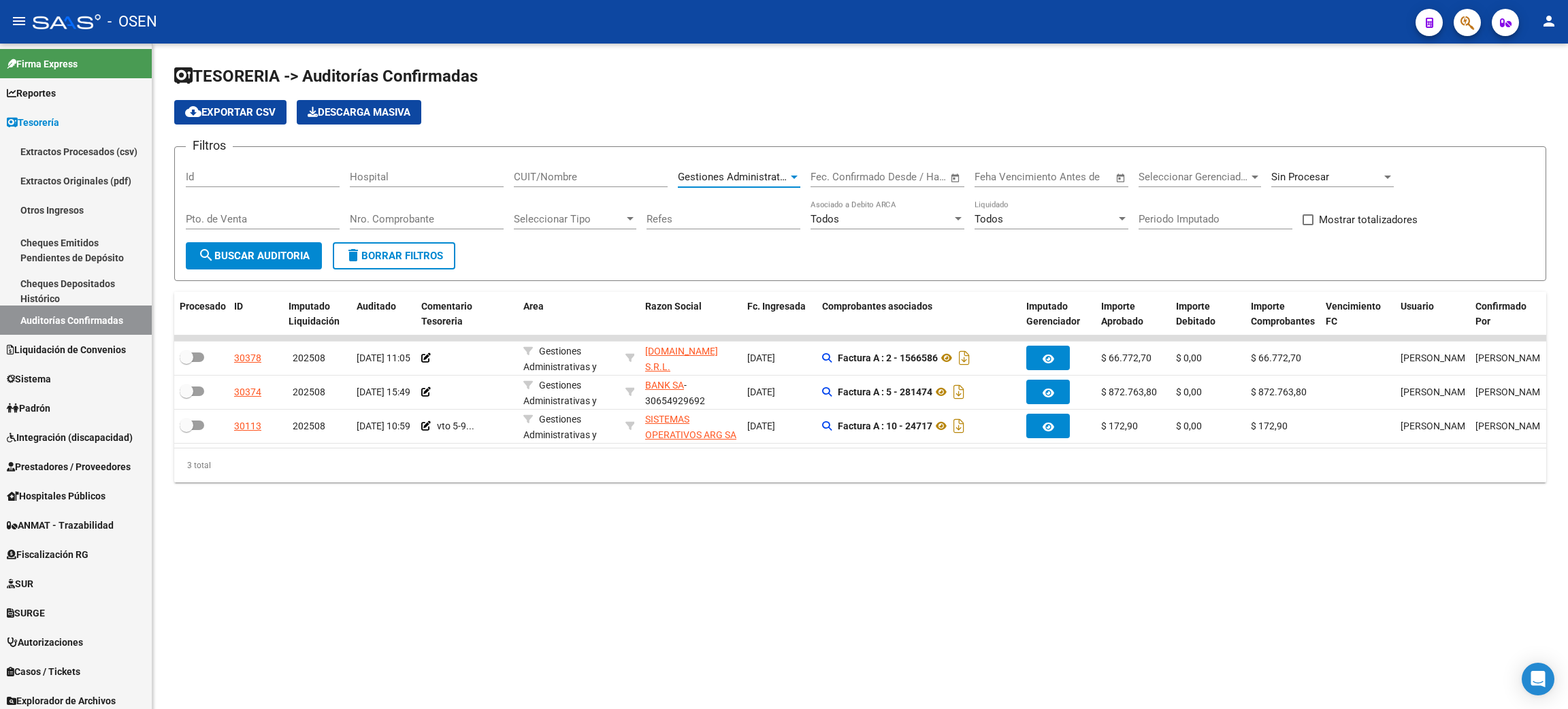
click at [758, 173] on span "Gestiones Administrativas y Otros" at bounding box center [756, 177] width 156 height 12
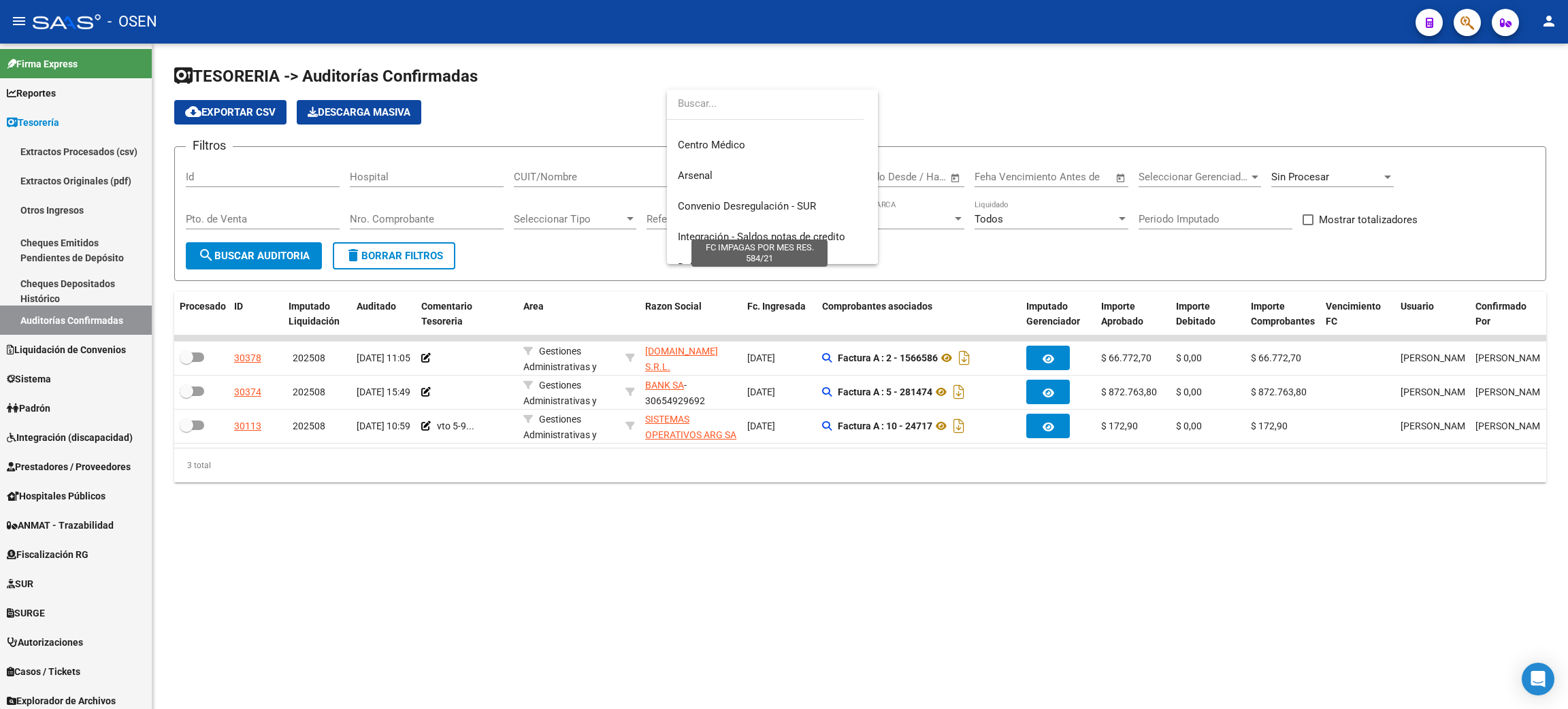
scroll to position [386, 0]
click at [753, 178] on span "Centro Médico" at bounding box center [772, 178] width 189 height 31
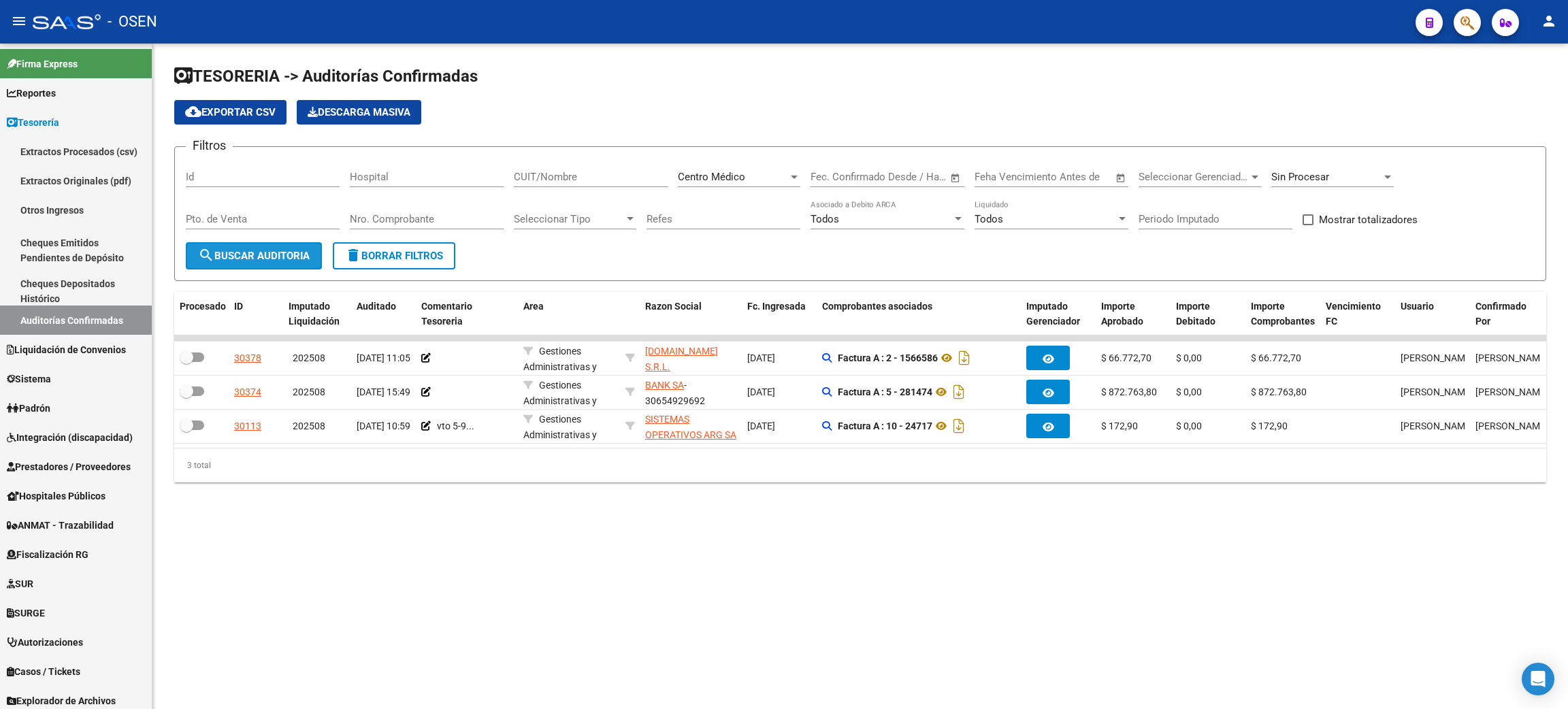
drag, startPoint x: 260, startPoint y: 251, endPoint x: 276, endPoint y: 248, distance: 16.3
click at [260, 251] on span "search Buscar Auditoria" at bounding box center [254, 256] width 112 height 12
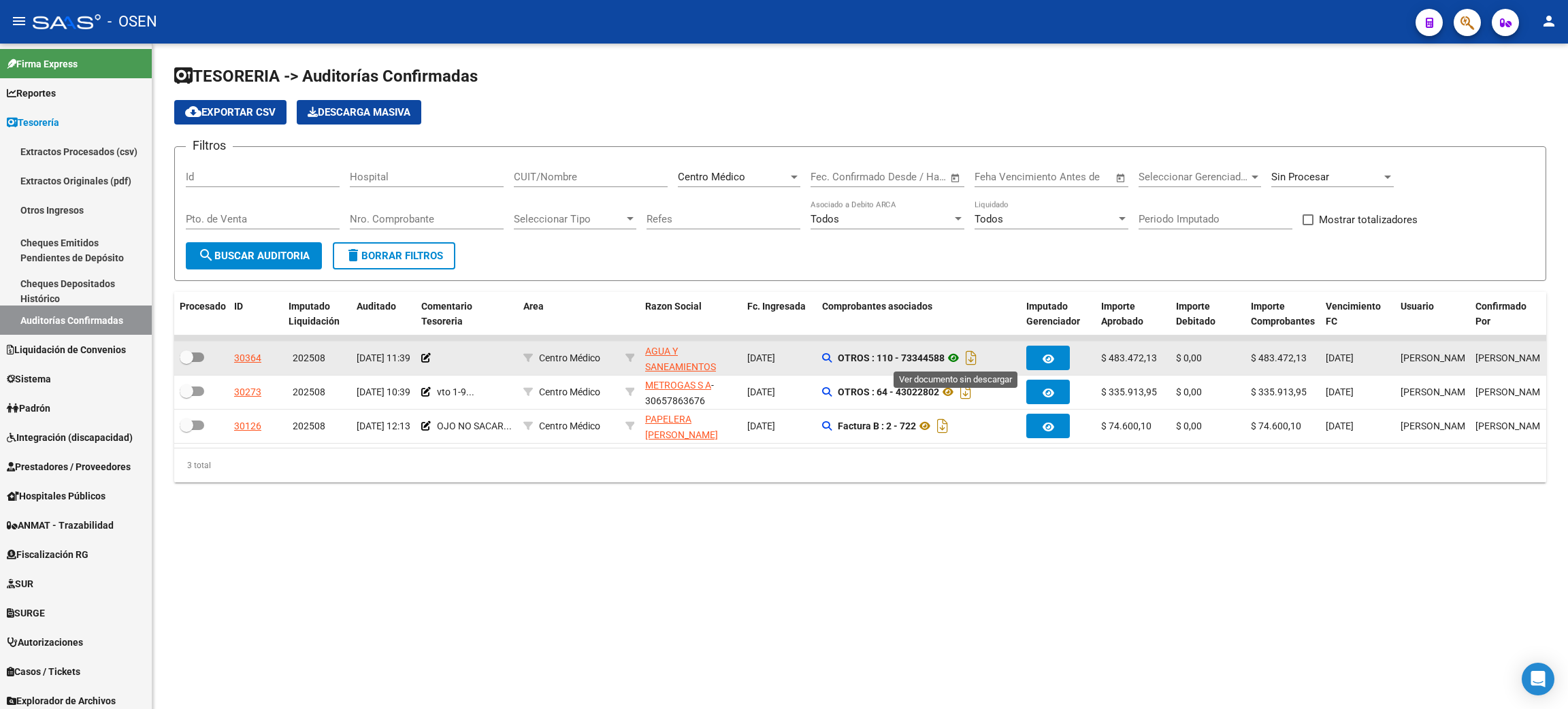
click at [953, 357] on icon at bounding box center [953, 358] width 18 height 17
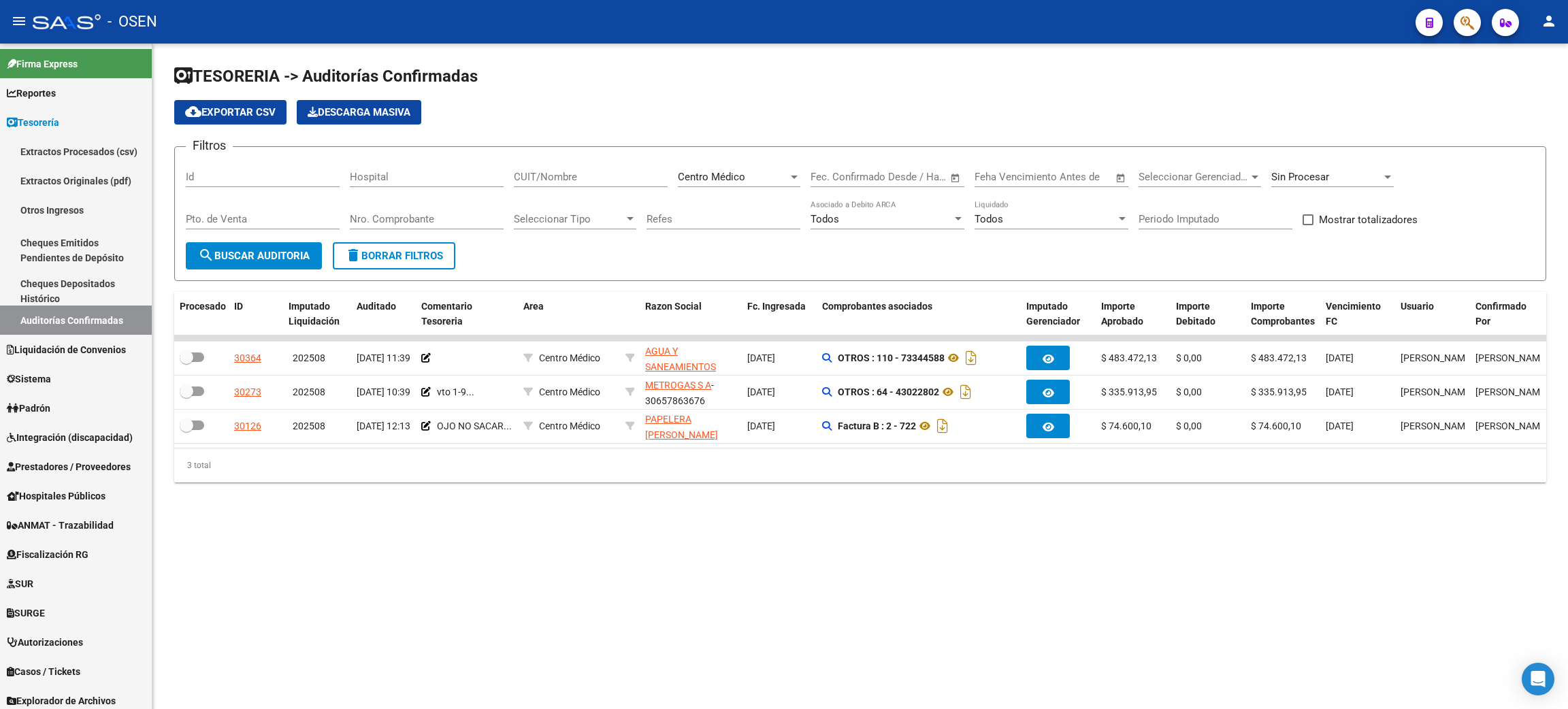
click at [763, 177] on div "Centro Médico" at bounding box center [733, 177] width 110 height 12
type input "DROG"
click at [763, 173] on span "Droguería" at bounding box center [757, 166] width 158 height 31
click at [277, 250] on span "search Buscar Auditoria" at bounding box center [254, 256] width 112 height 12
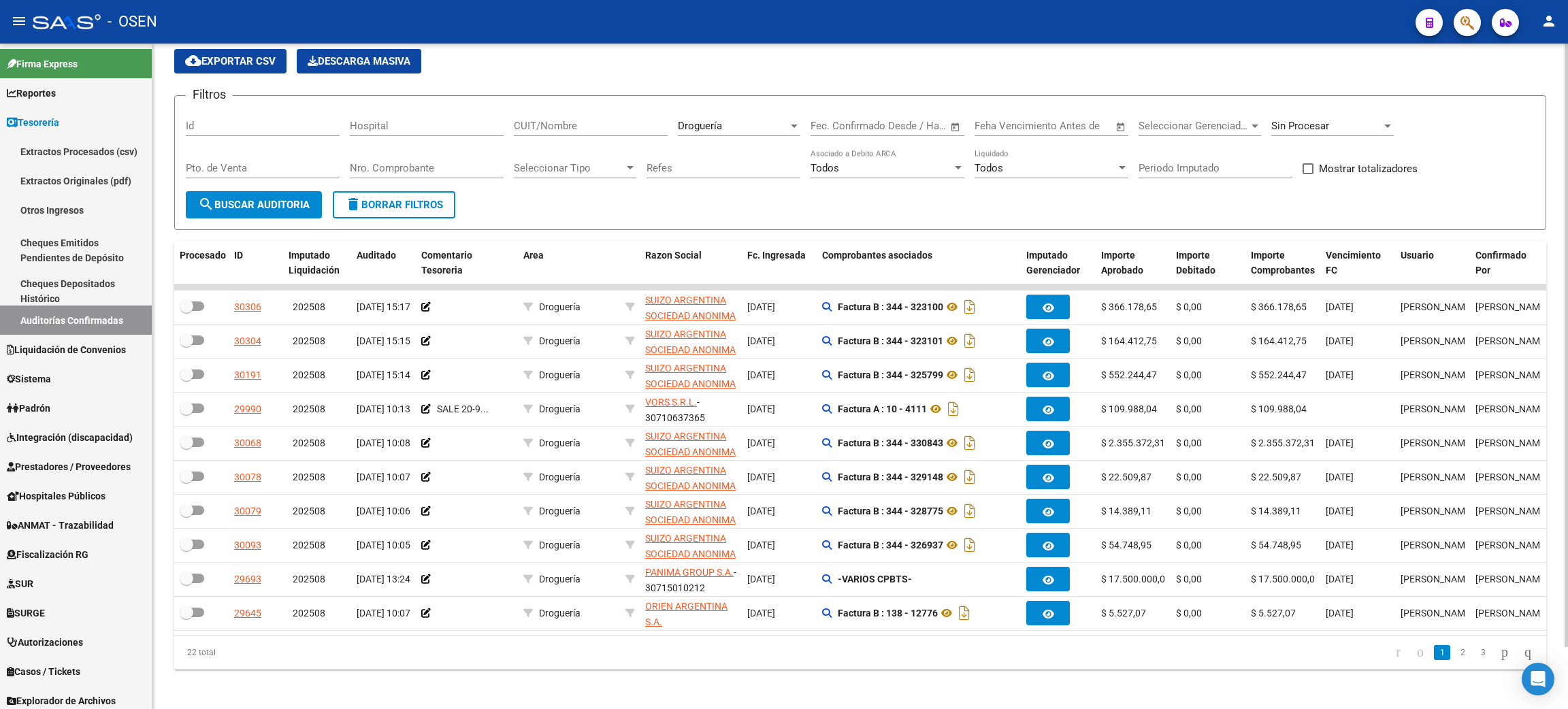
scroll to position [68, 0]
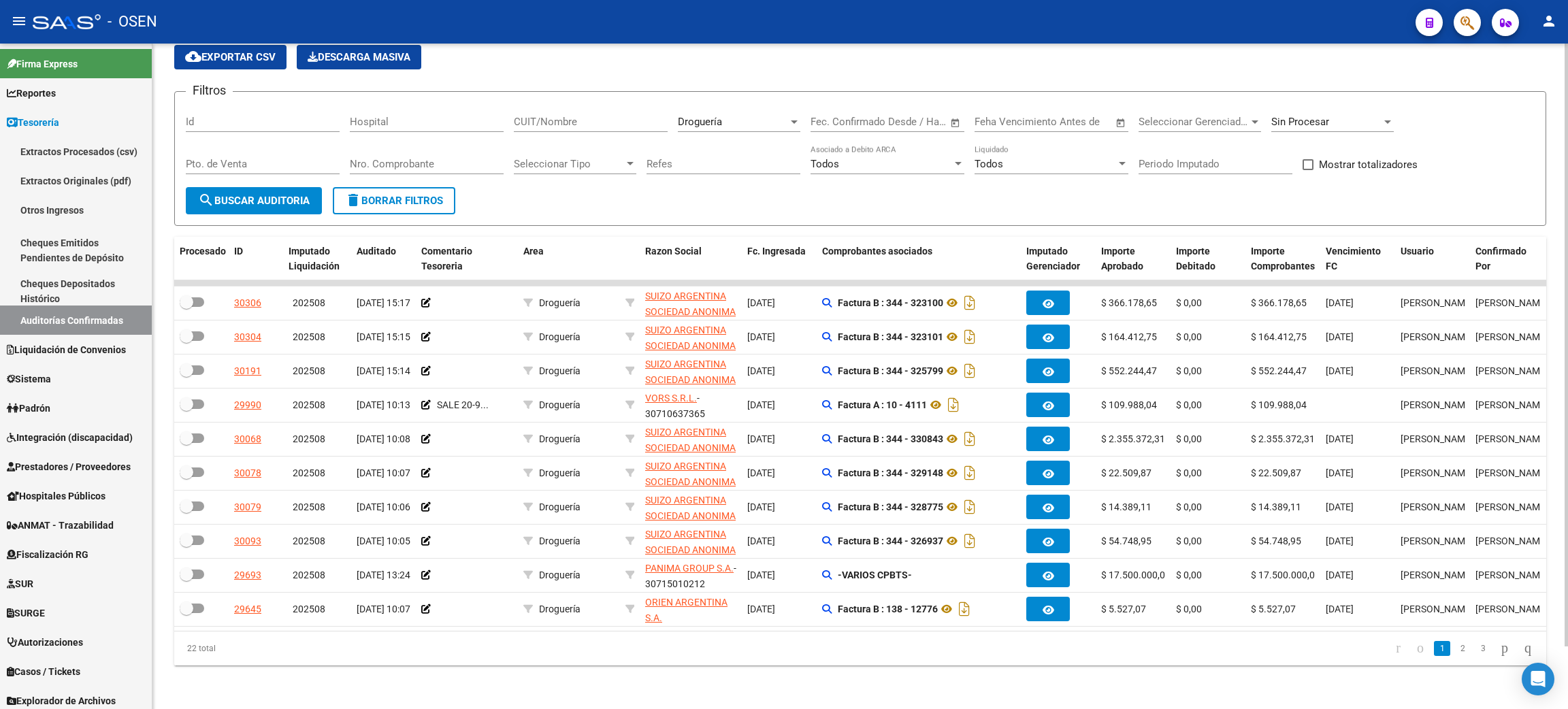
click at [1454, 647] on link "2" at bounding box center [1462, 648] width 17 height 15
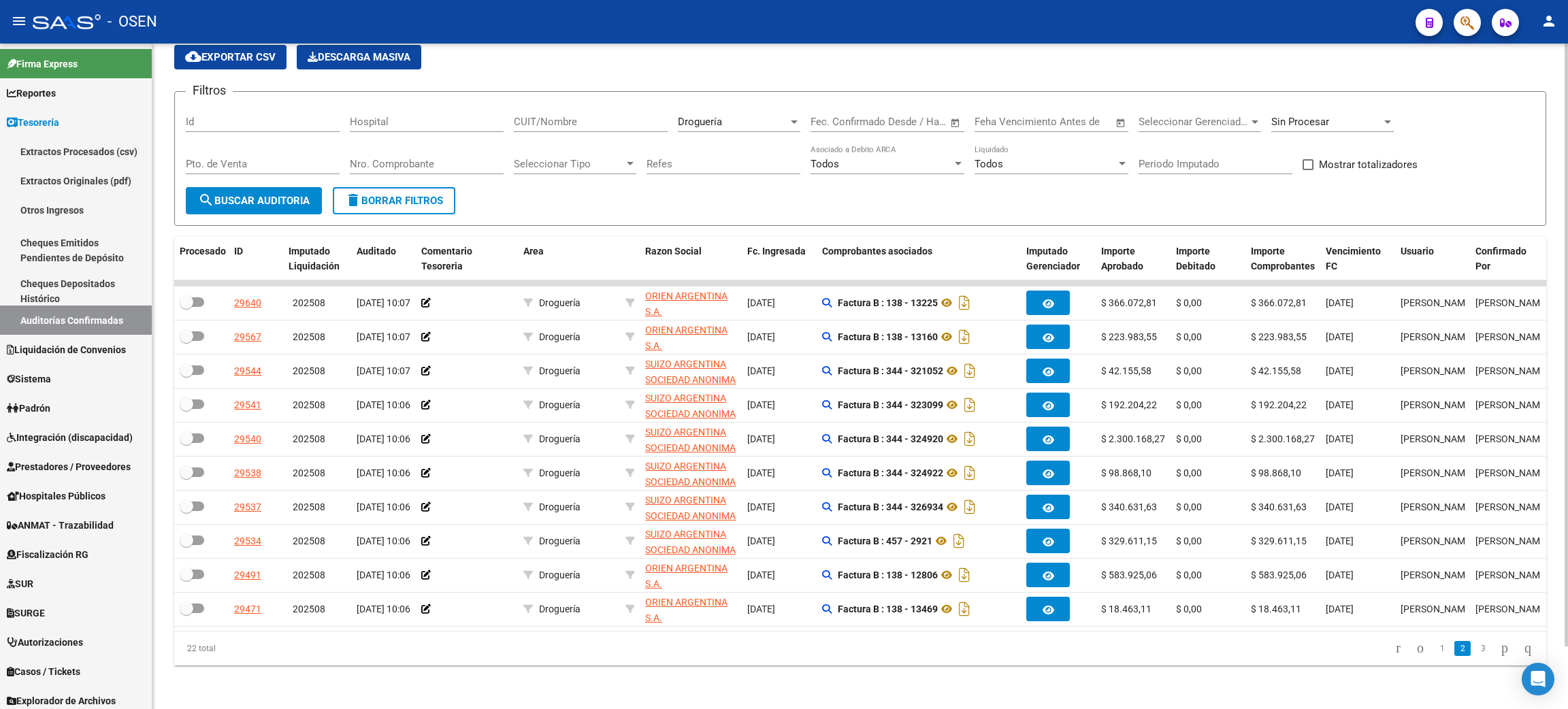
click at [378, 194] on span "delete Borrar Filtros" at bounding box center [394, 200] width 98 height 12
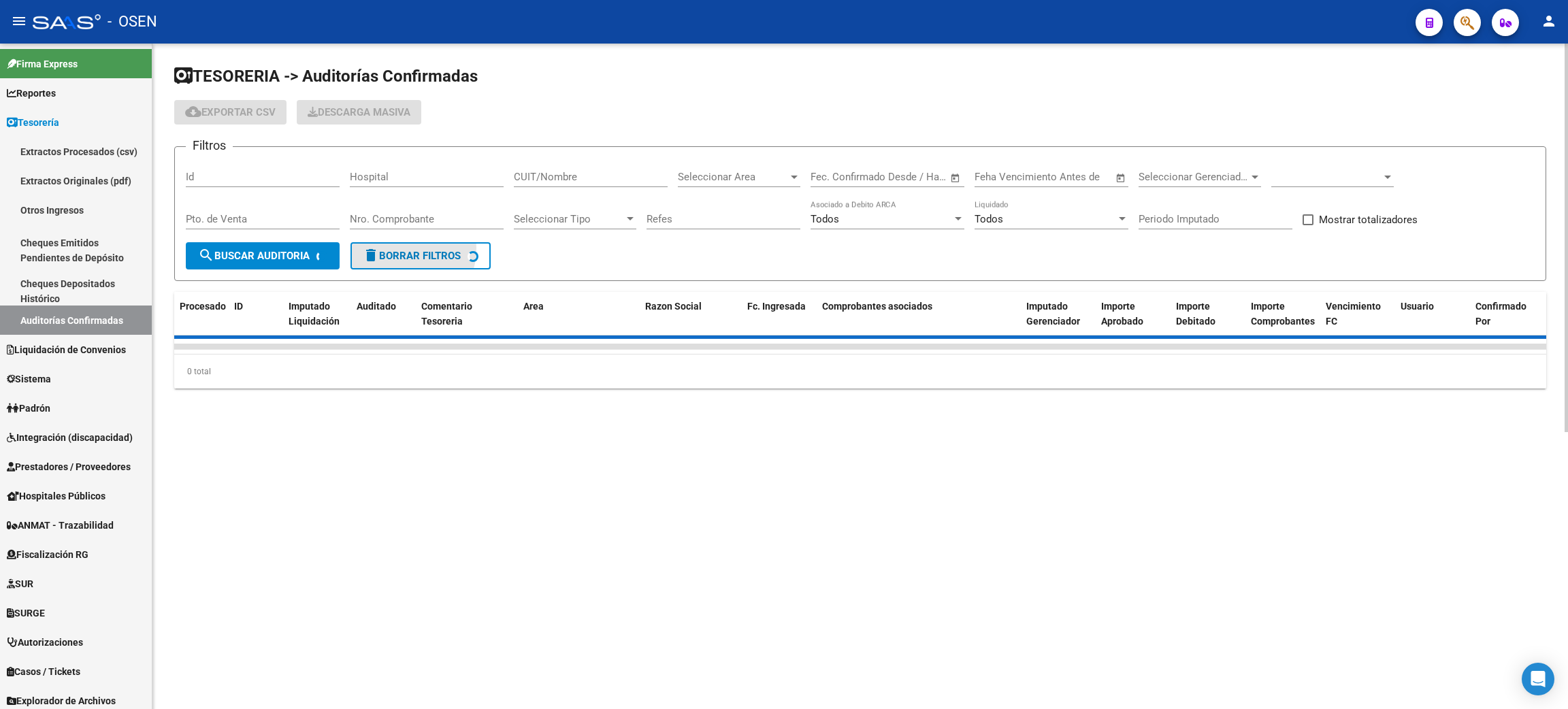
scroll to position [0, 0]
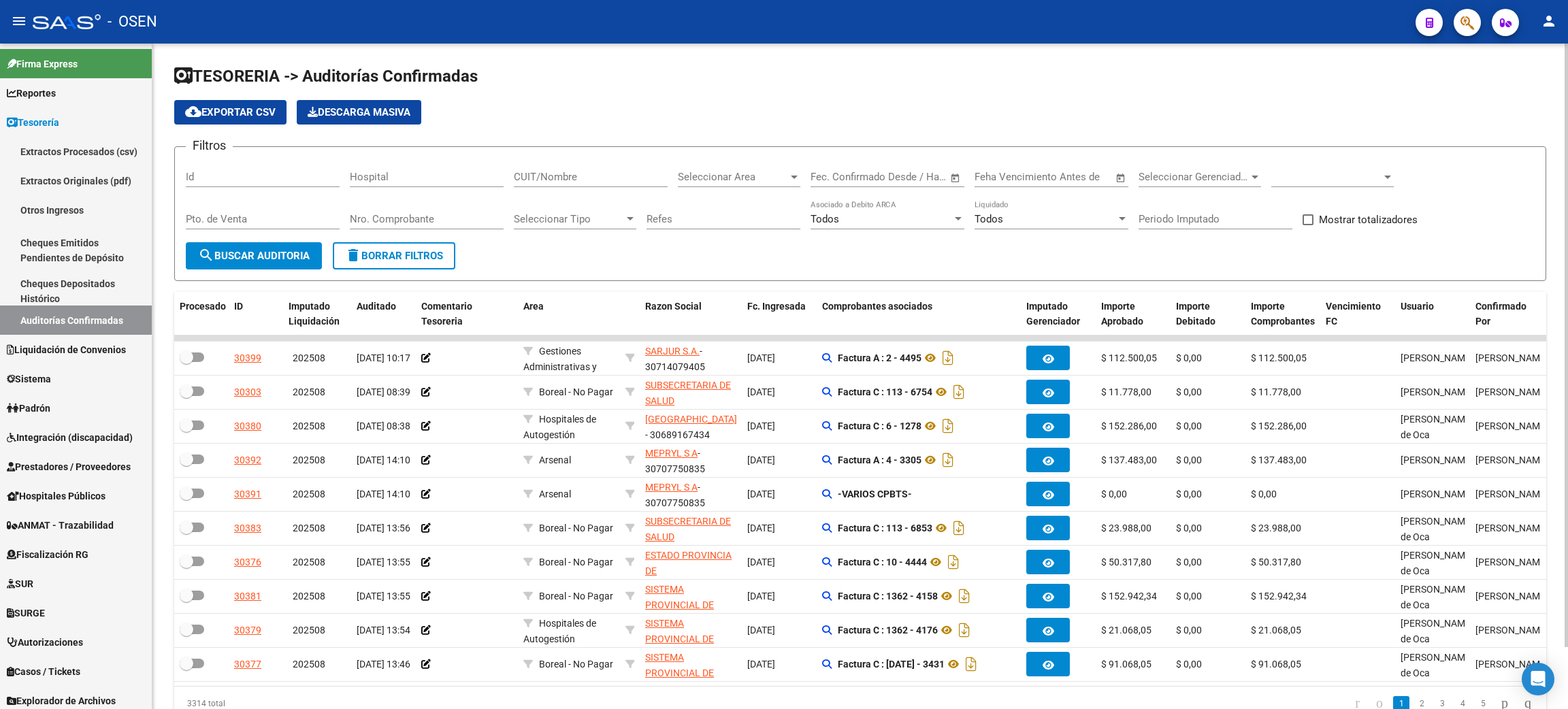
click at [1326, 162] on div at bounding box center [1332, 172] width 122 height 29
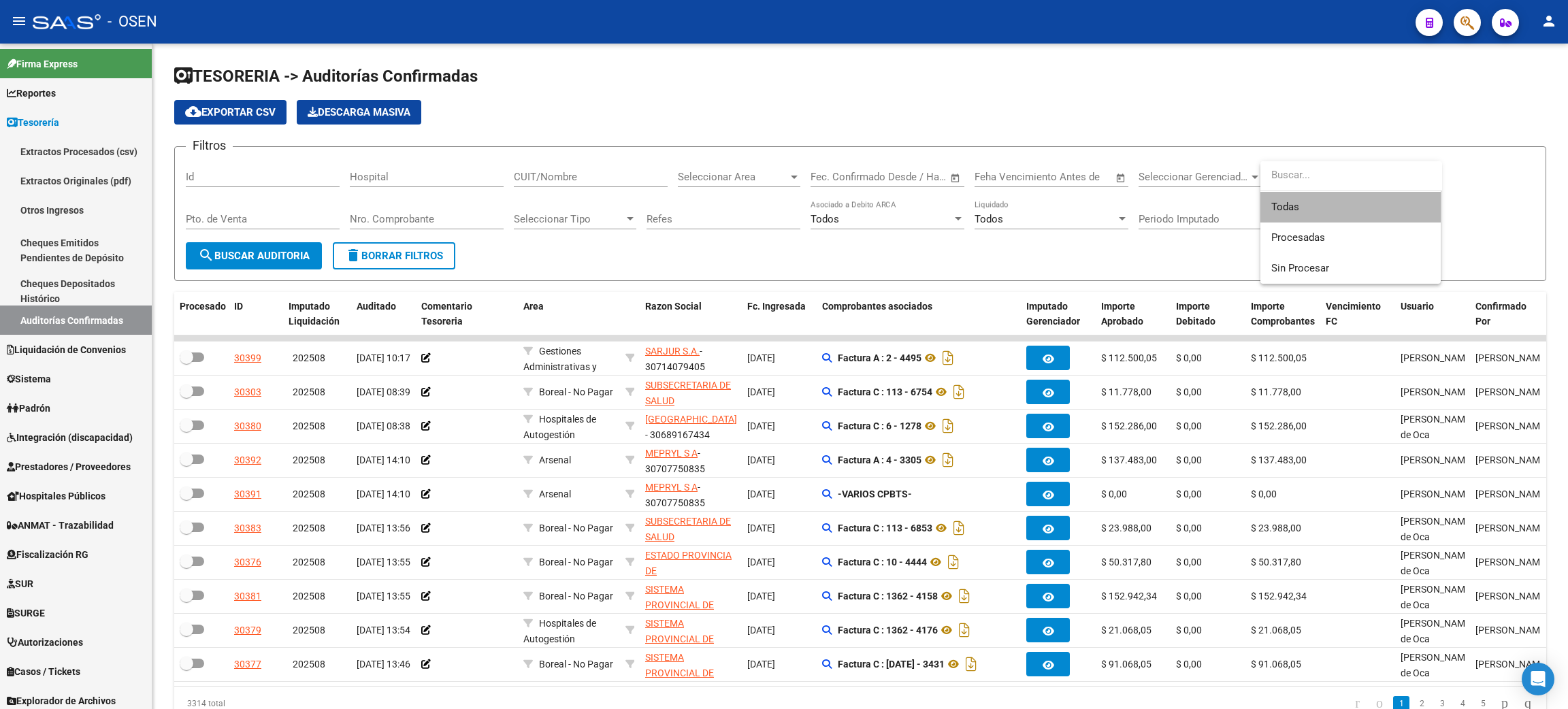
click at [1302, 203] on span "Todas" at bounding box center [1350, 207] width 158 height 31
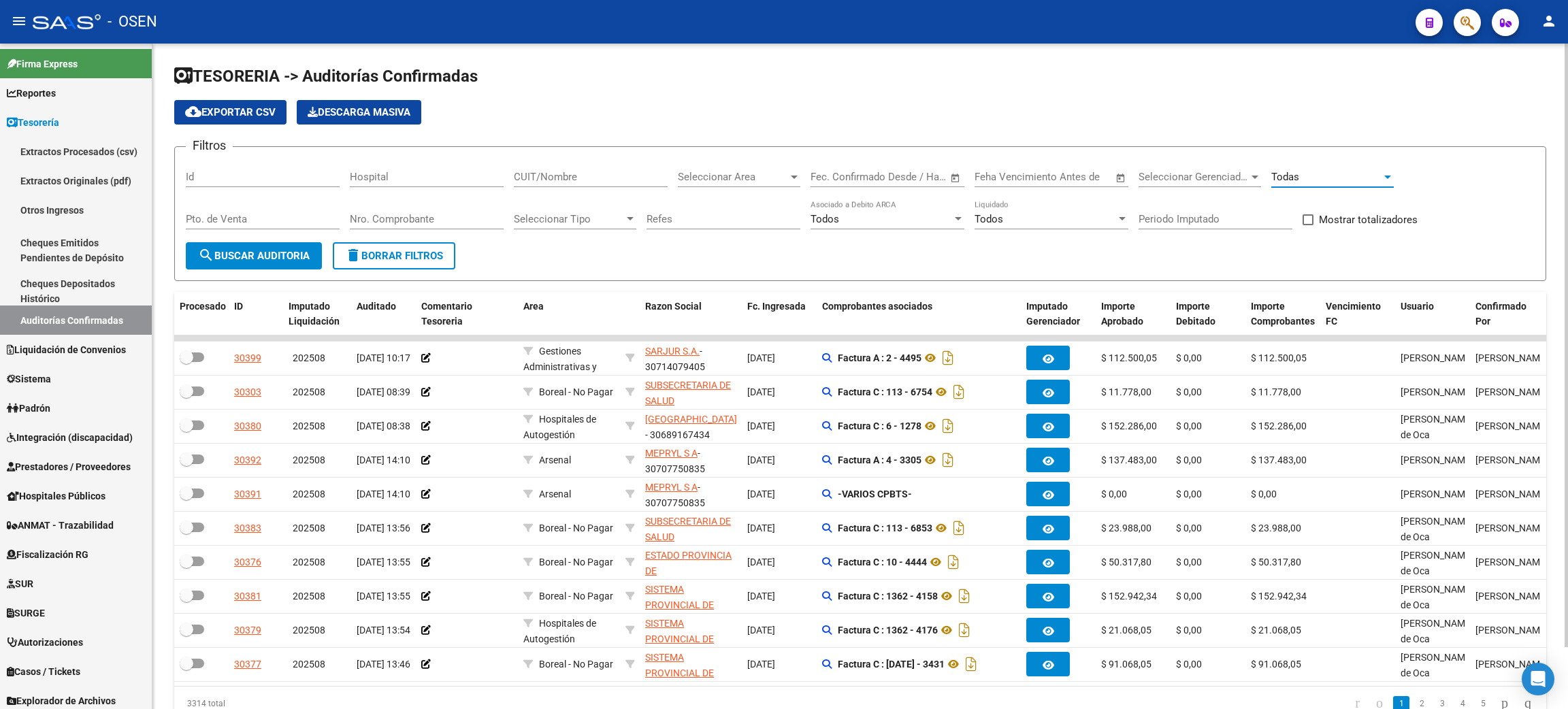
click at [625, 183] on div "CUIT/Nombre" at bounding box center [590, 172] width 154 height 29
type input "anexo"
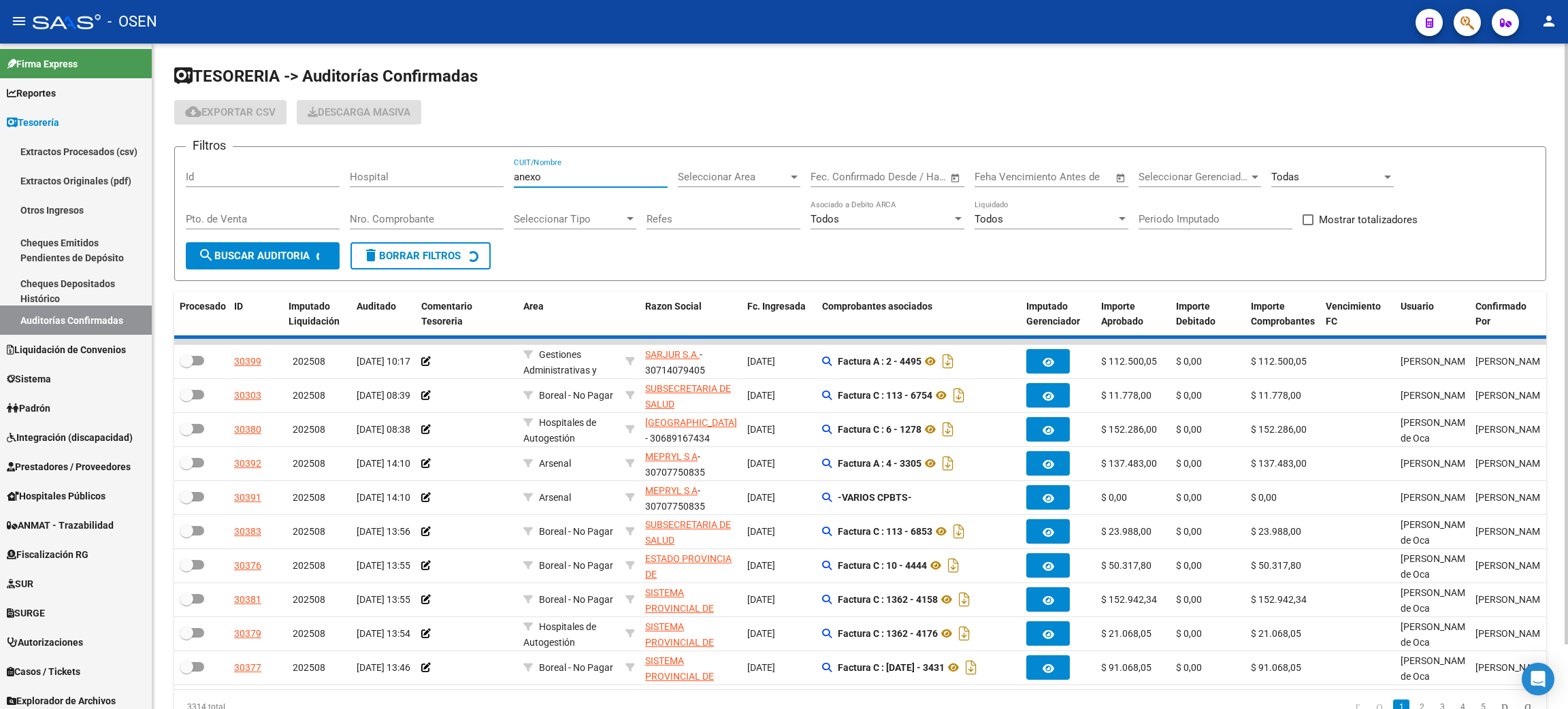
checkbox input "true"
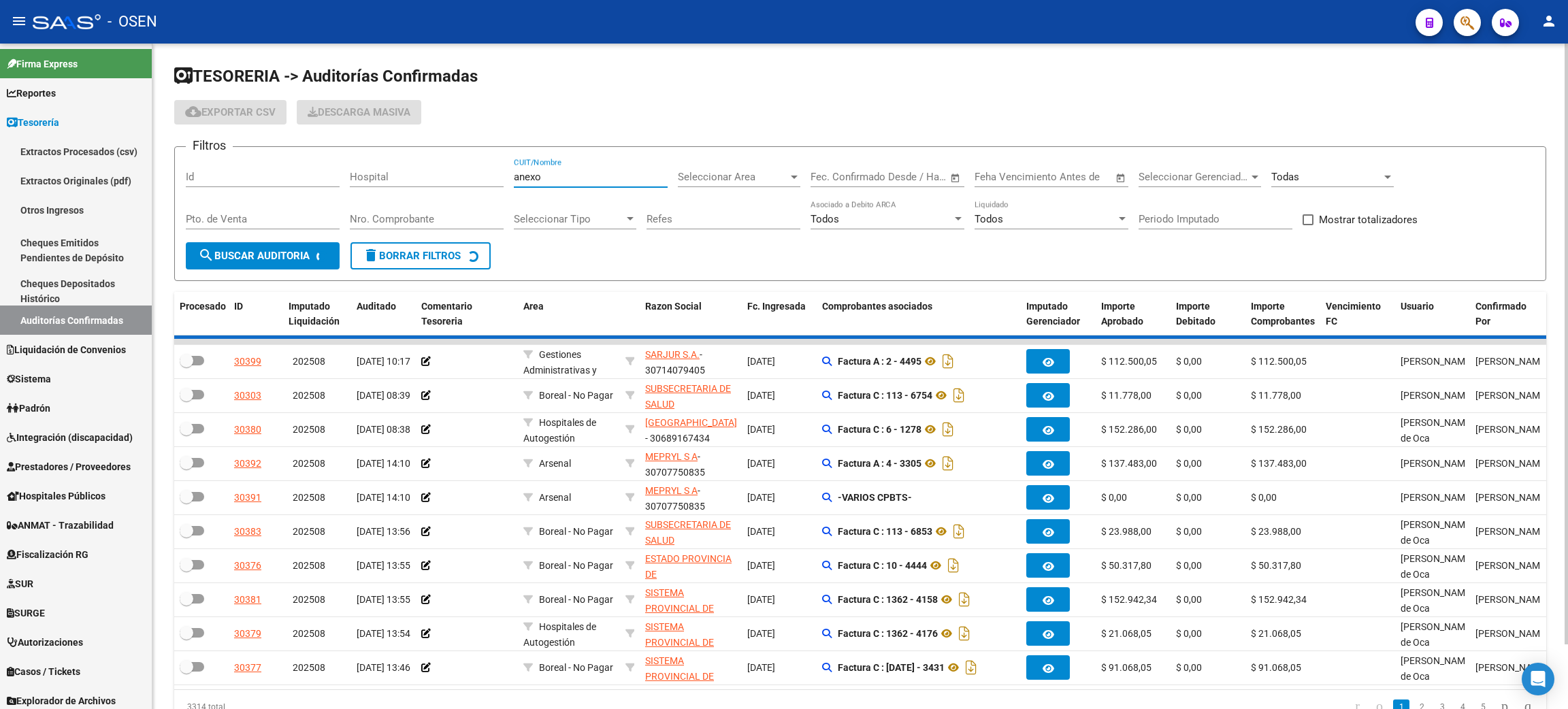
checkbox input "true"
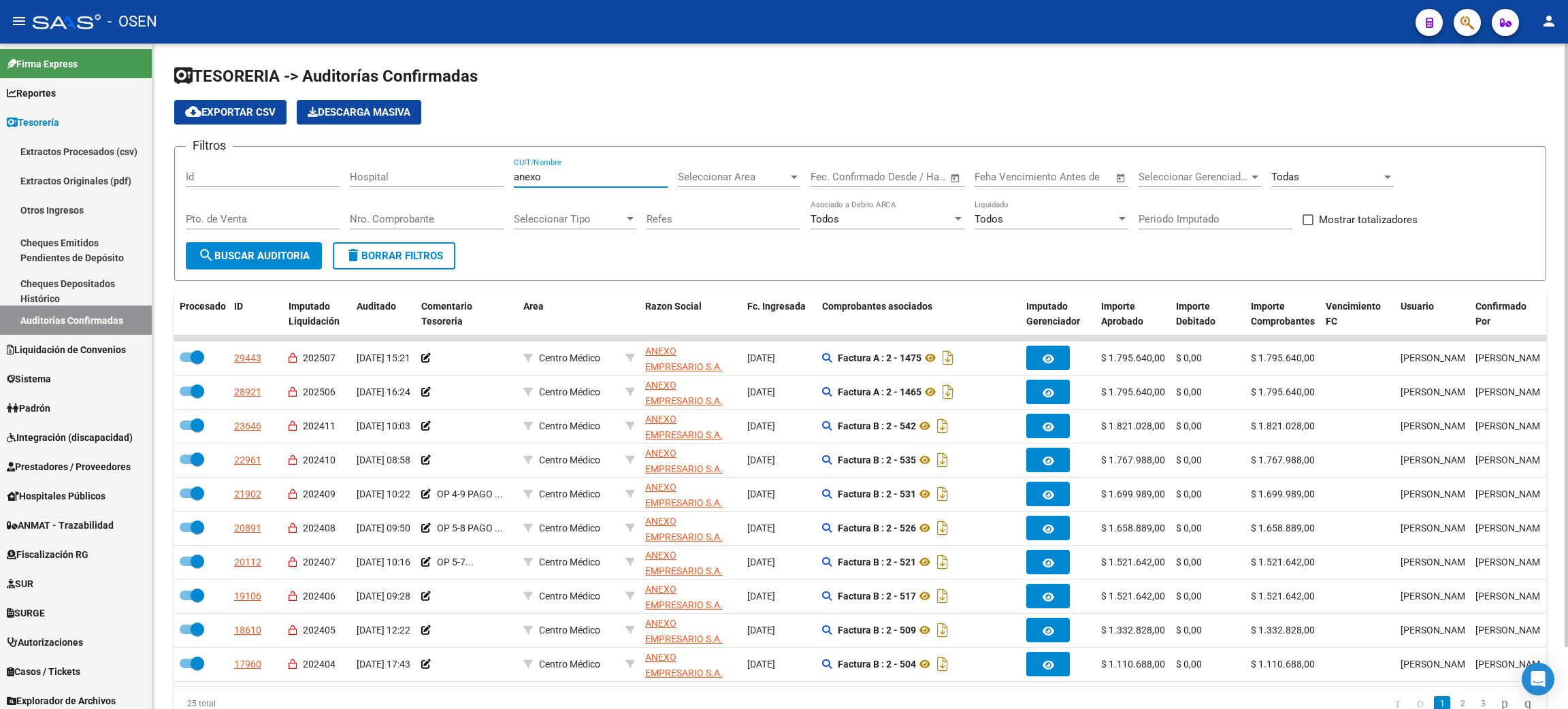
click at [469, 158] on div "Filtros Id Hospital anexo CUIT/Nombre Seleccionar Area Seleccionar Area Start d…" at bounding box center [859, 200] width 1349 height 84
type input "seguridad"
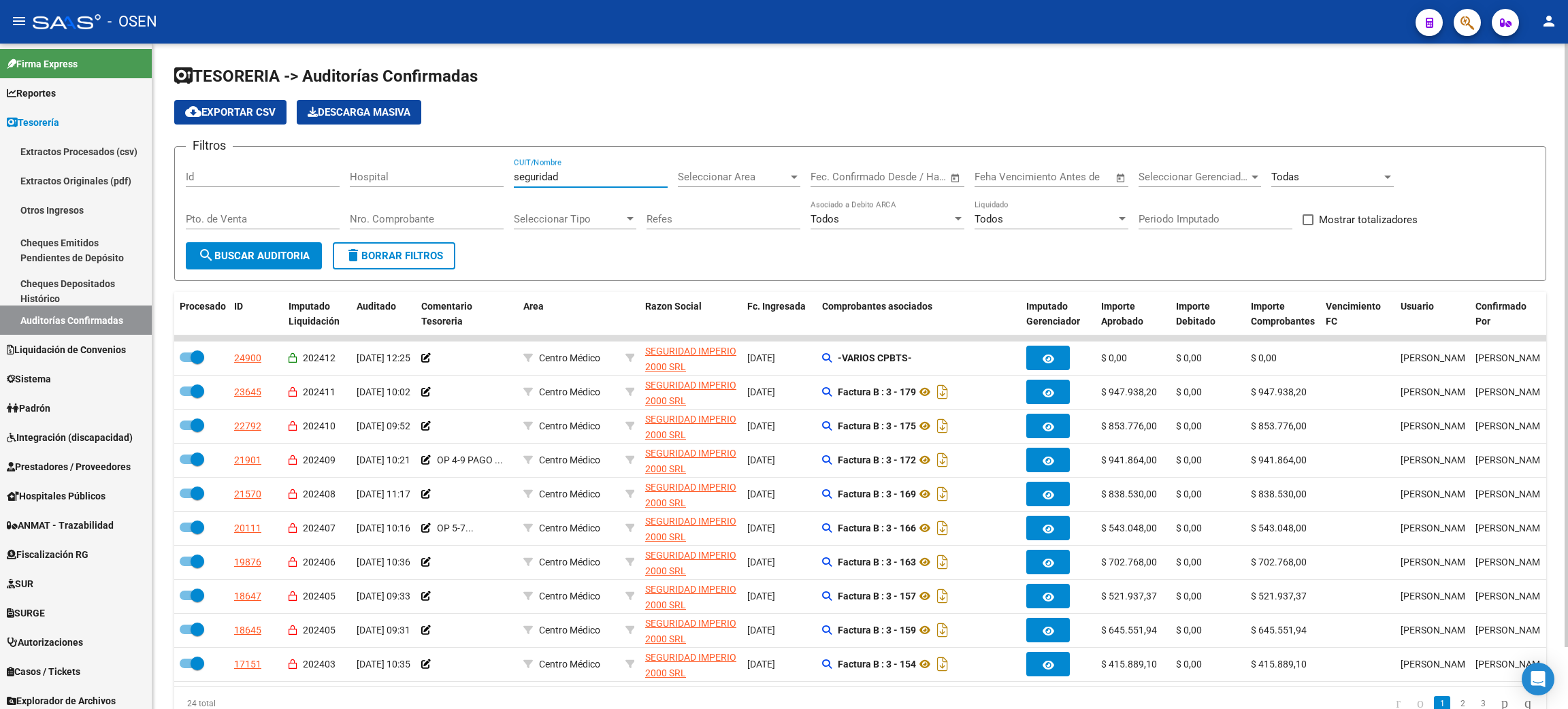
drag, startPoint x: 582, startPoint y: 175, endPoint x: 509, endPoint y: 173, distance: 73.0
click at [509, 173] on div "Filtros Id Hospital seguridad CUIT/Nombre Seleccionar Area Seleccionar Area Sta…" at bounding box center [859, 200] width 1349 height 84
click at [86, 353] on span "Liquidación de Convenios" at bounding box center [66, 350] width 119 height 15
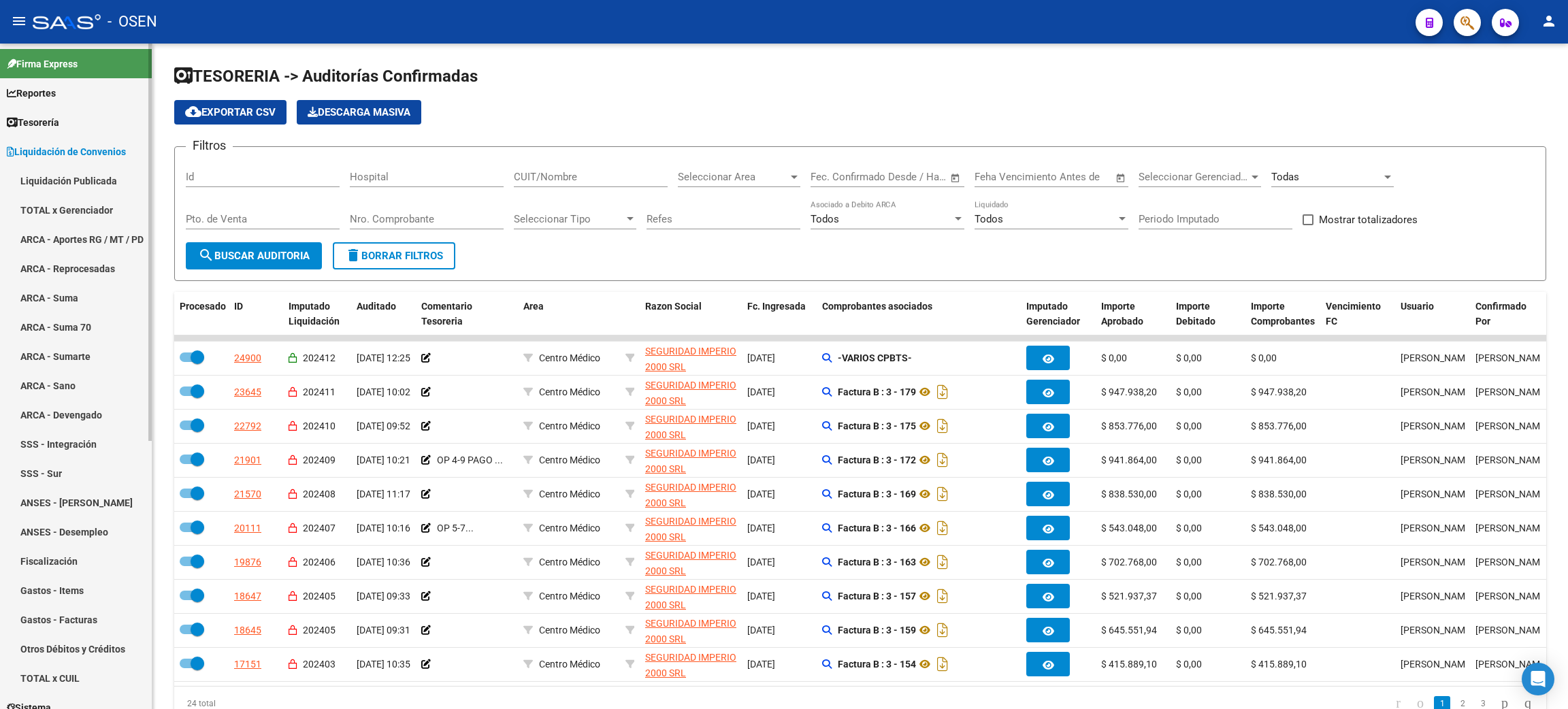
click at [73, 183] on link "Liquidación Publicada" at bounding box center [76, 180] width 152 height 29
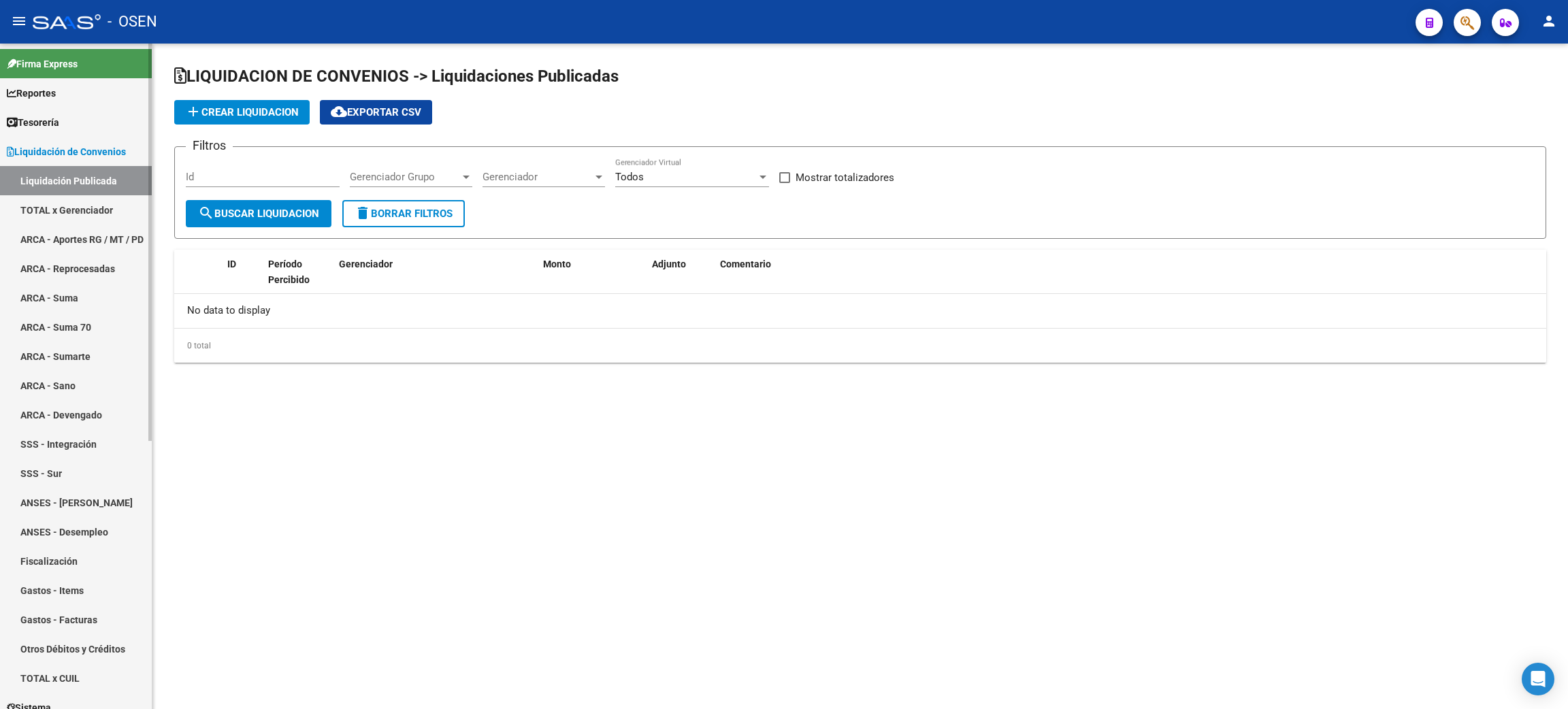
checkbox input "true"
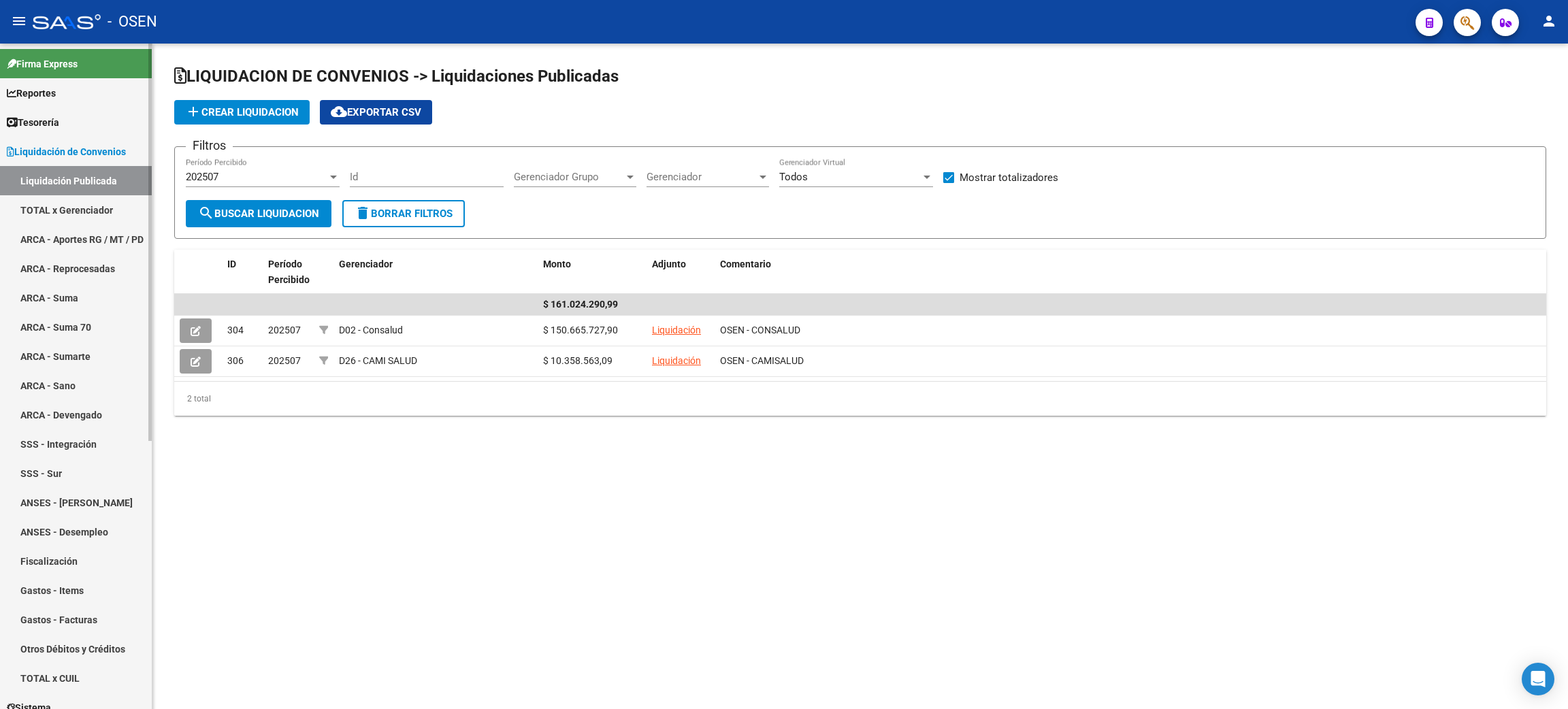
click at [78, 206] on link "TOTAL x Gerenciador" at bounding box center [76, 209] width 152 height 29
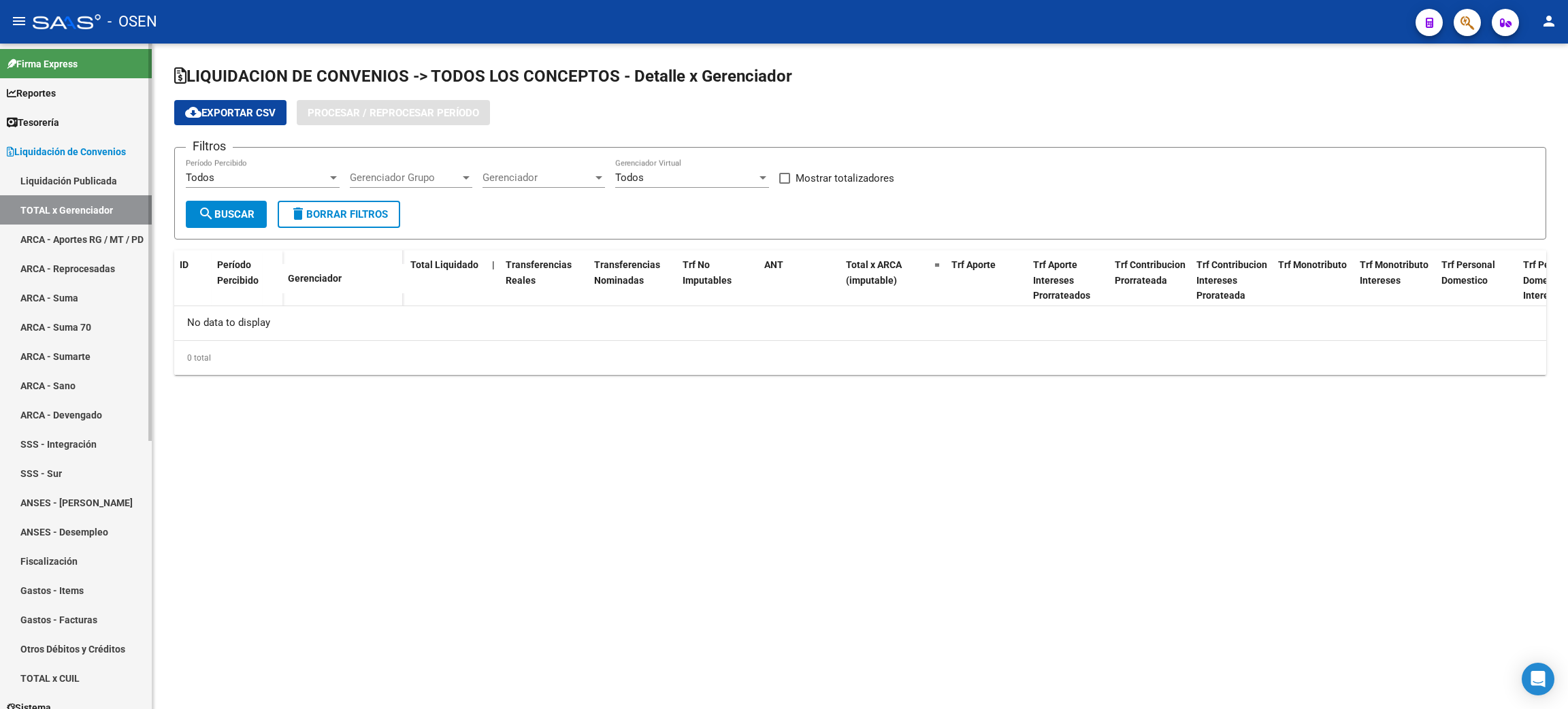
checkbox input "true"
